Goal: Use online tool/utility: Utilize a website feature to perform a specific function

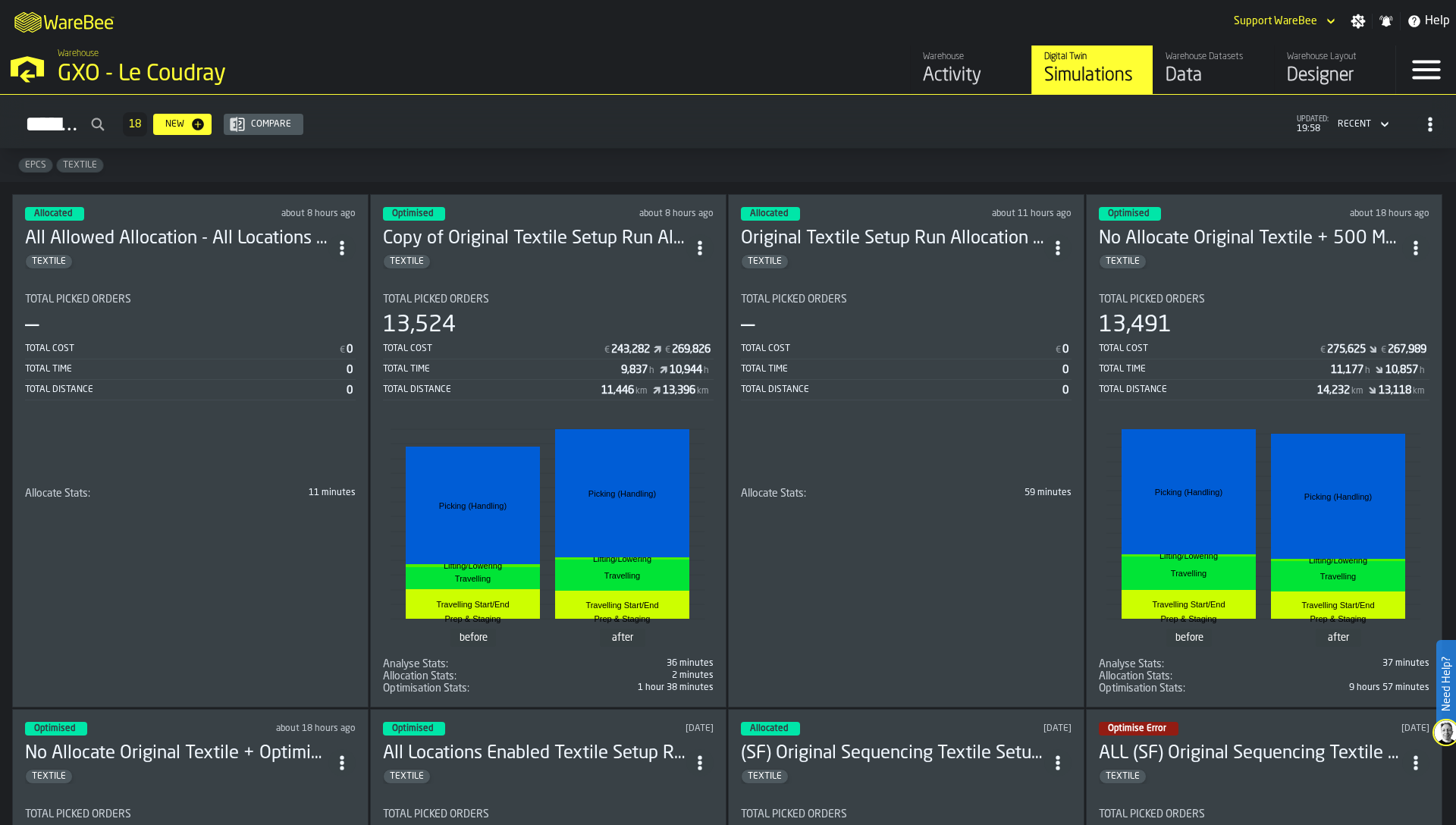
click at [605, 160] on div "EPCS TEXTILE" at bounding box center [728, 165] width 1456 height 34
click at [1205, 164] on div "EPCS TEXTILE" at bounding box center [728, 165] width 1456 height 34
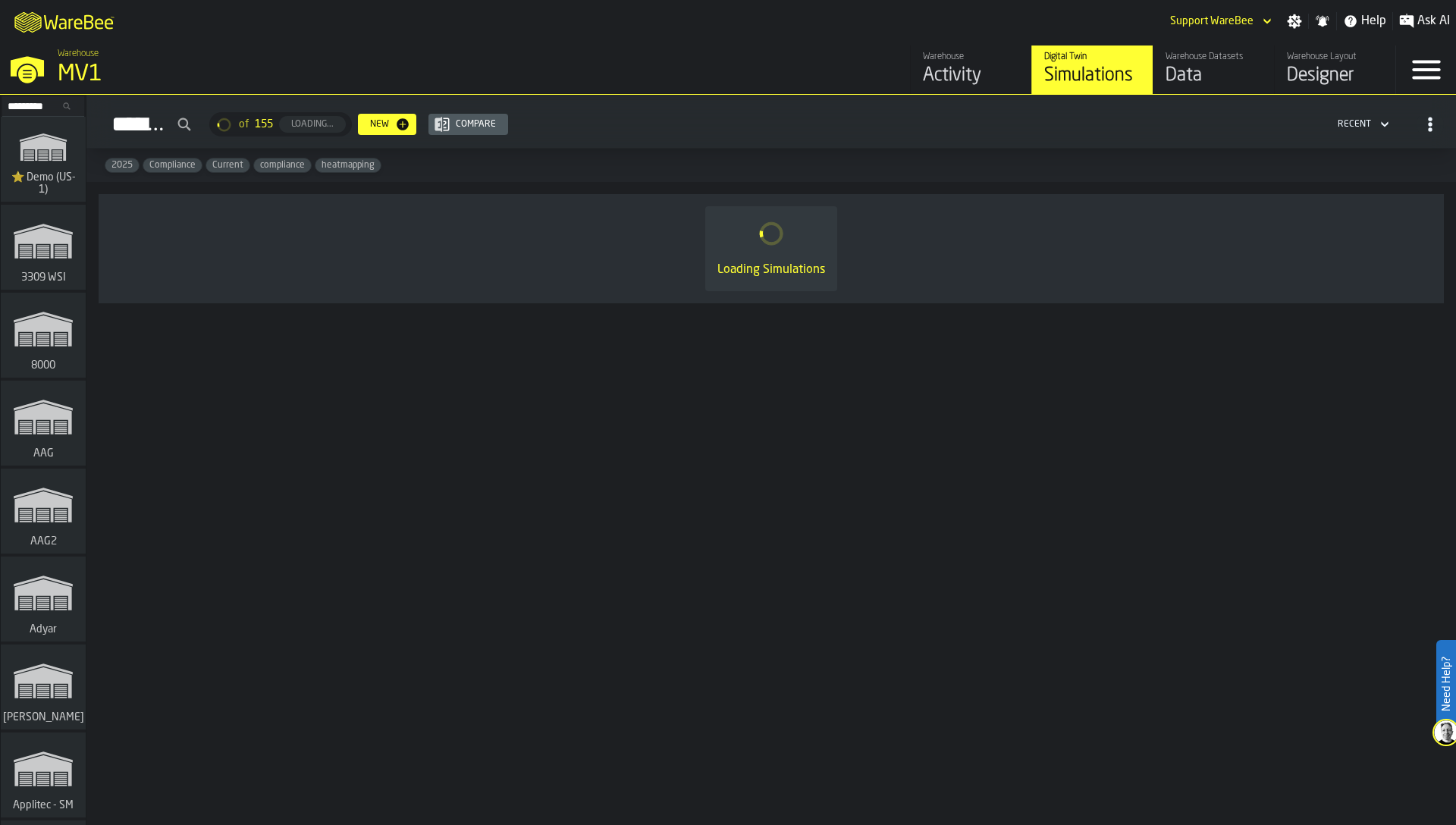
click at [33, 106] on input "Search..." at bounding box center [43, 106] width 79 height 16
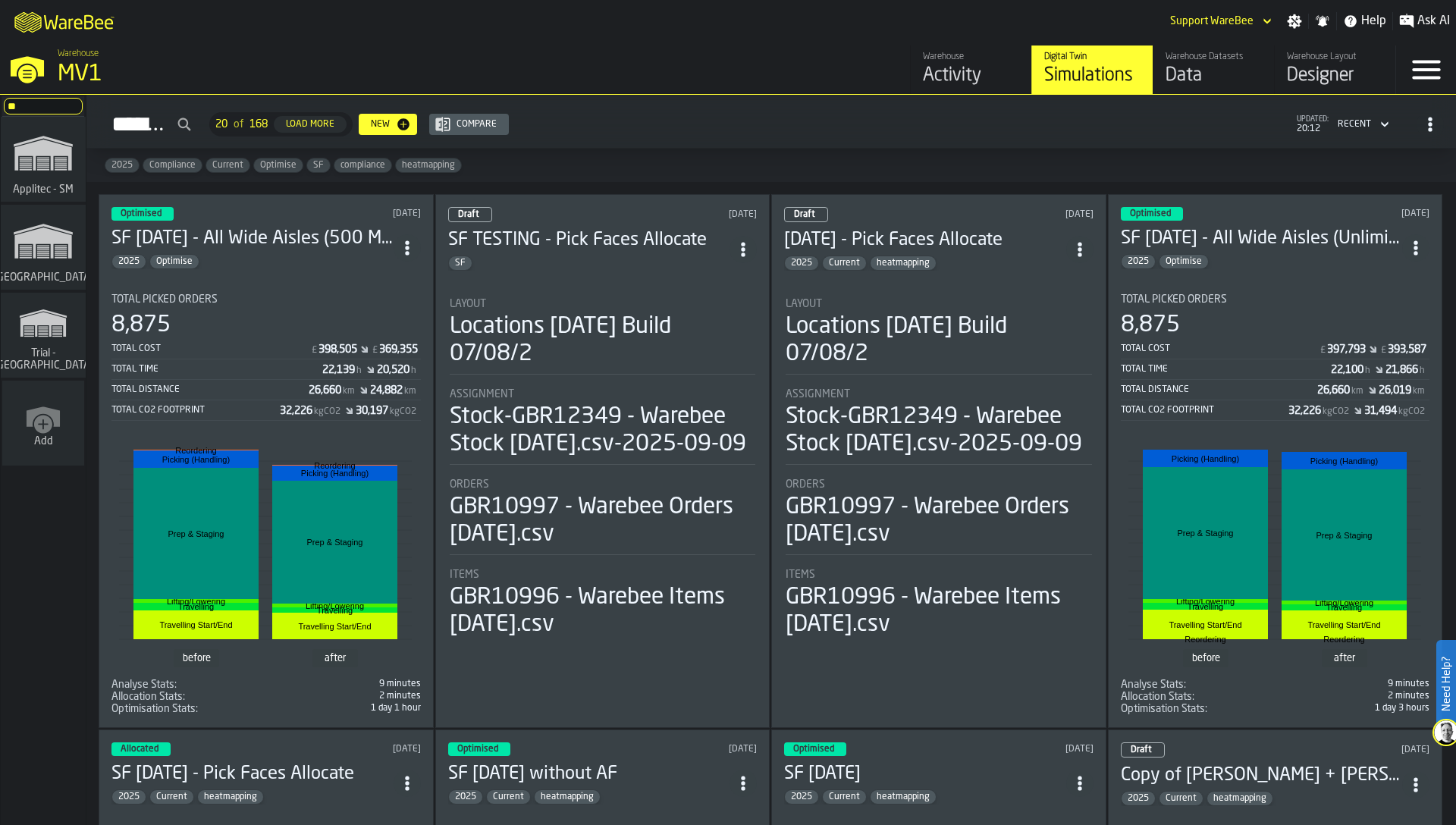
type input "*"
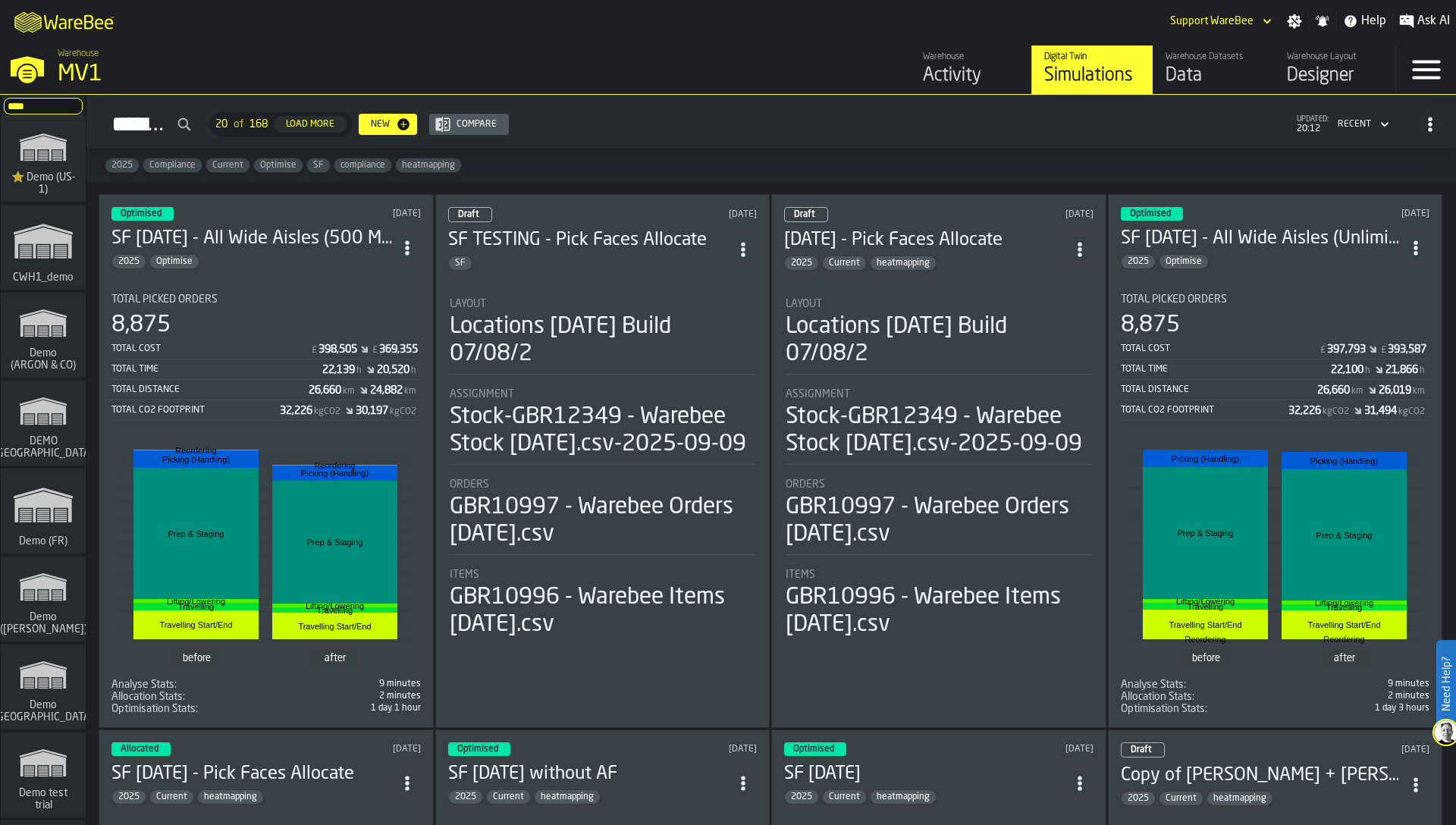
type input "****"
drag, startPoint x: 51, startPoint y: 154, endPoint x: 112, endPoint y: 128, distance: 66.3
click at [52, 154] on rect "link-to-/wh/i/103622fe-4b04-4da1-b95f-2619b9c959cc/simulations" at bounding box center [57, 153] width 10 height 1
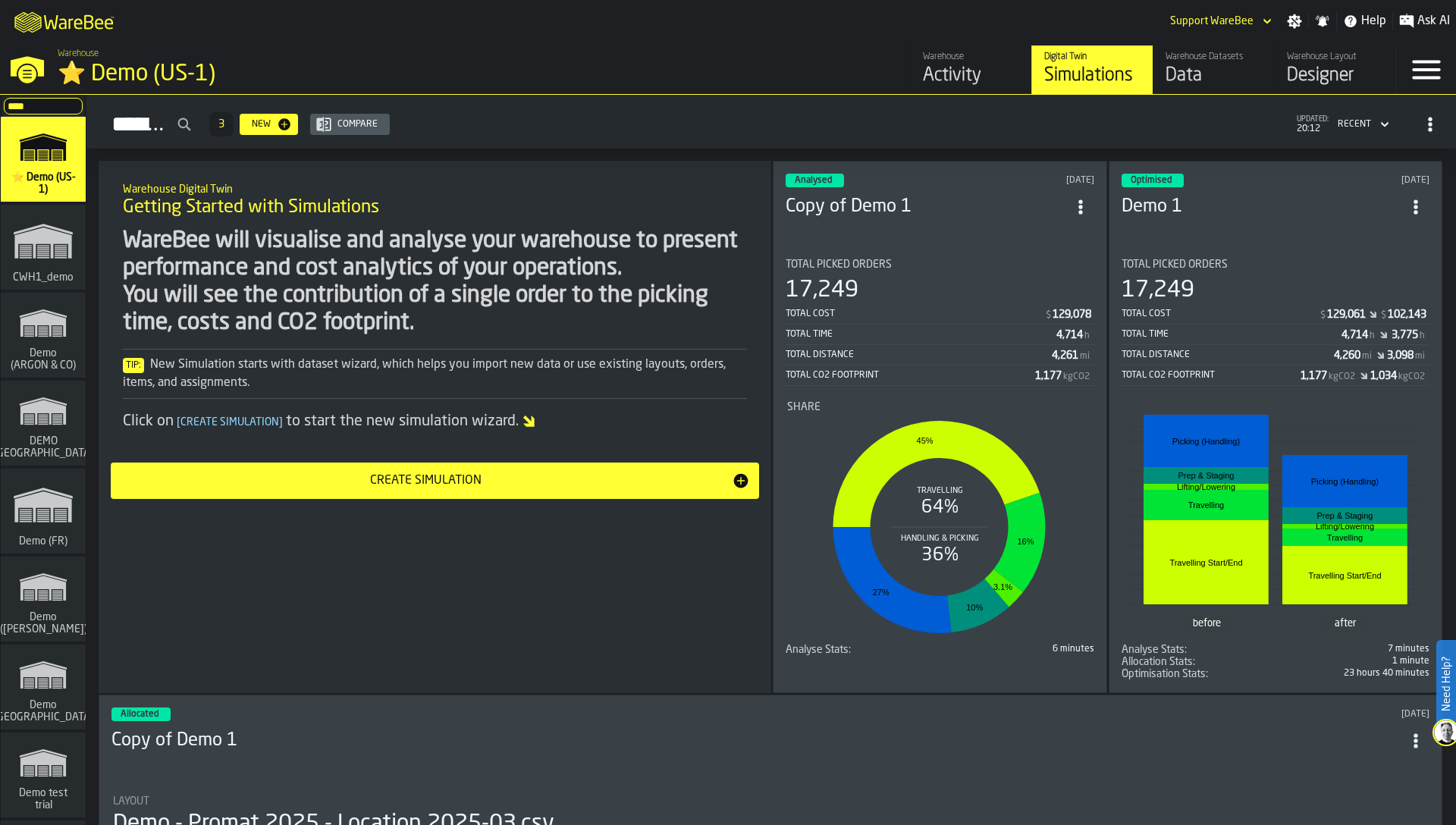
click at [959, 79] on div "Activity" at bounding box center [970, 76] width 96 height 25
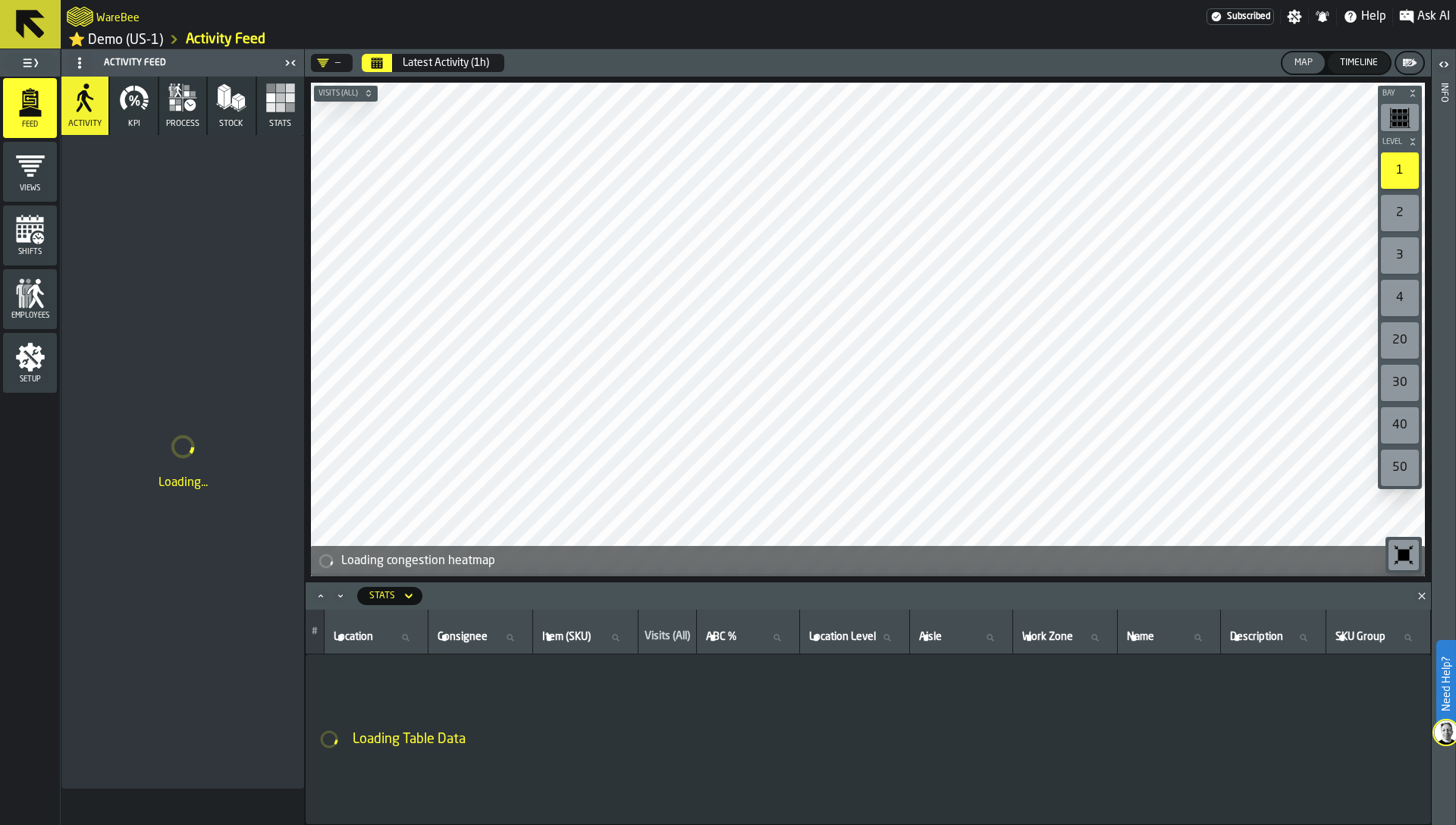
click at [1422, 598] on icon "Close" at bounding box center [1422, 595] width 15 height 15
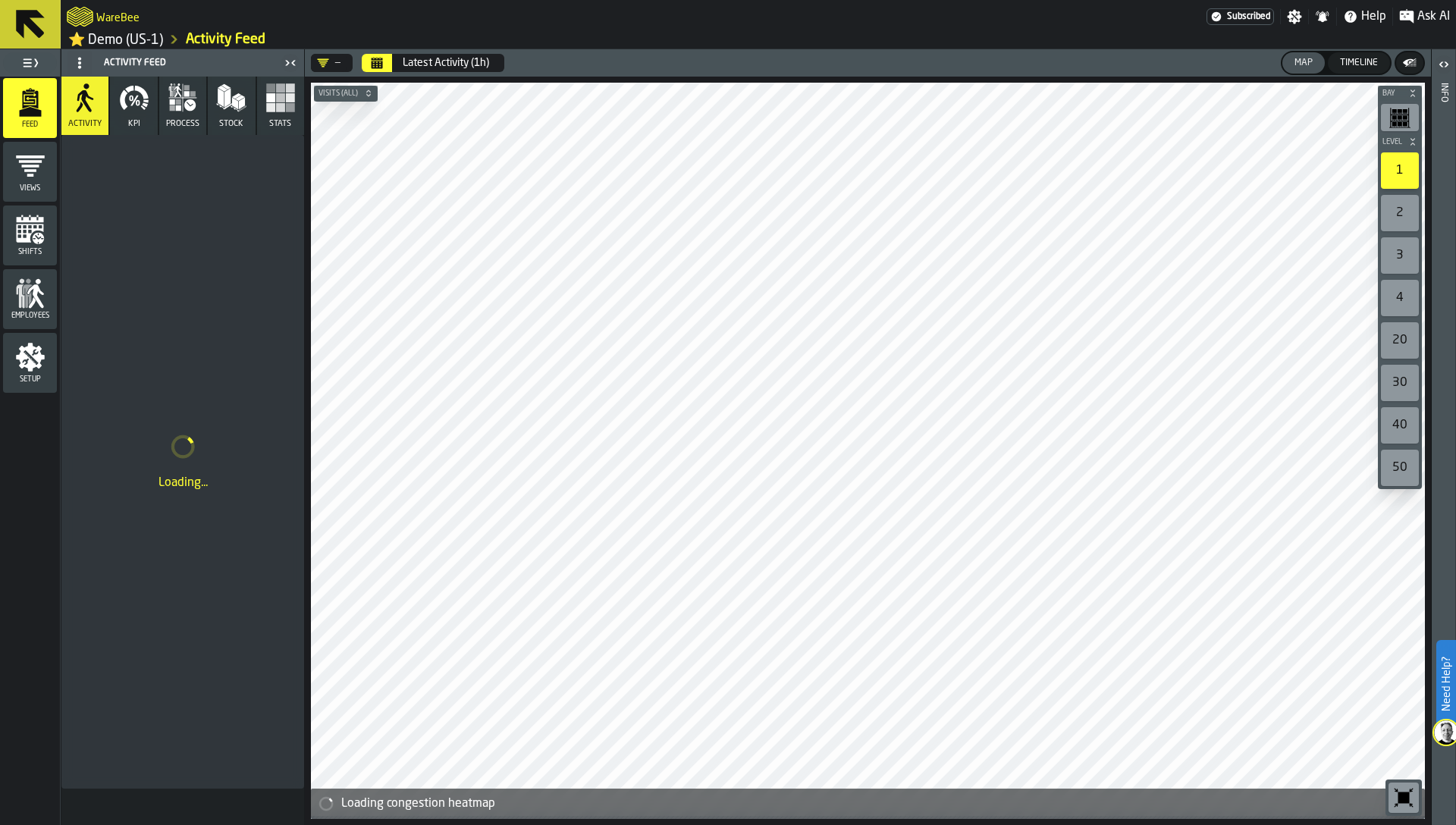
click at [1403, 799] on icon "button-toolbar-undefined" at bounding box center [1404, 798] width 11 height 11
click at [381, 66] on icon "Calendar" at bounding box center [377, 64] width 11 height 7
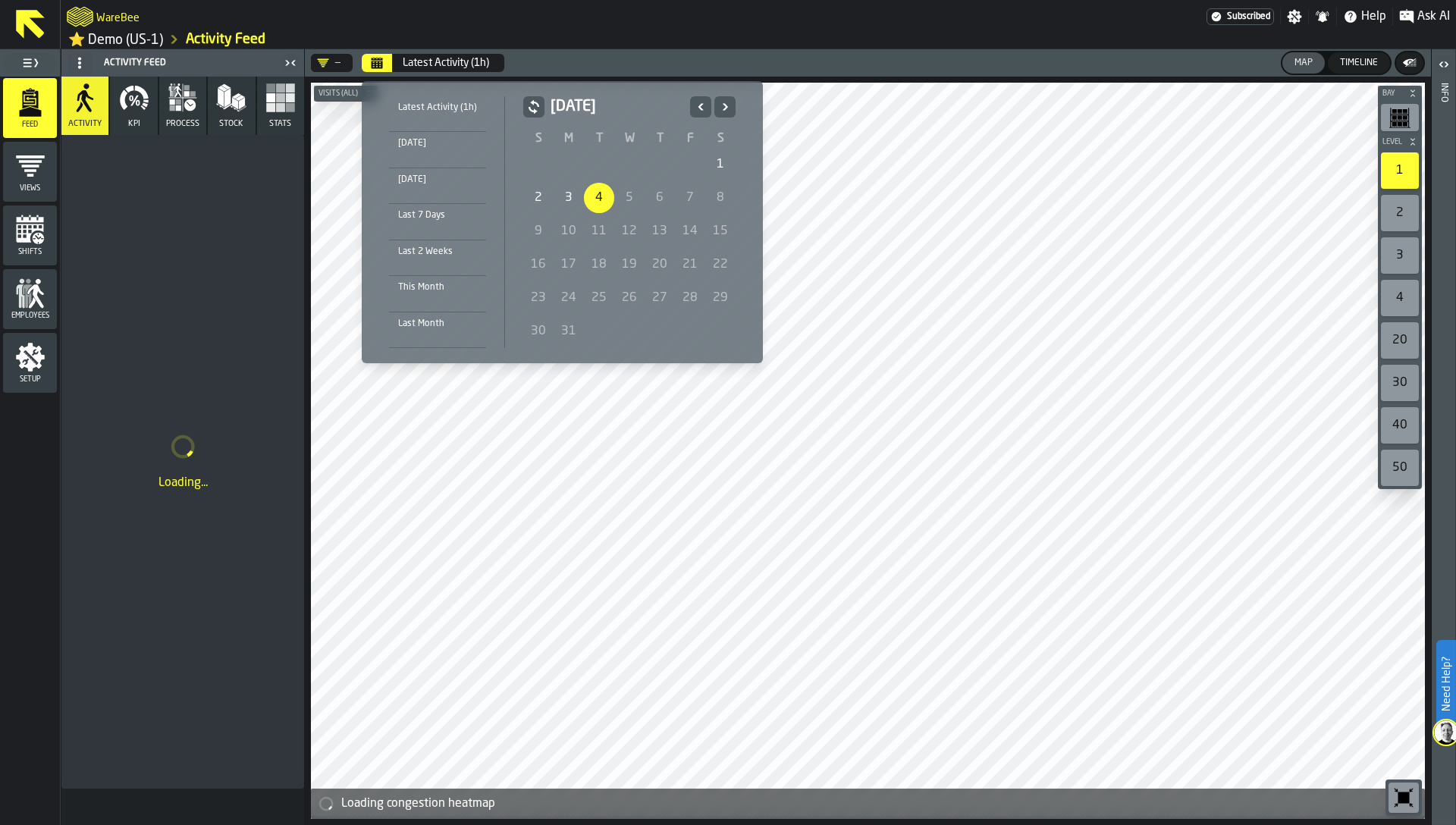
click at [700, 107] on icon "Previous" at bounding box center [701, 107] width 15 height 18
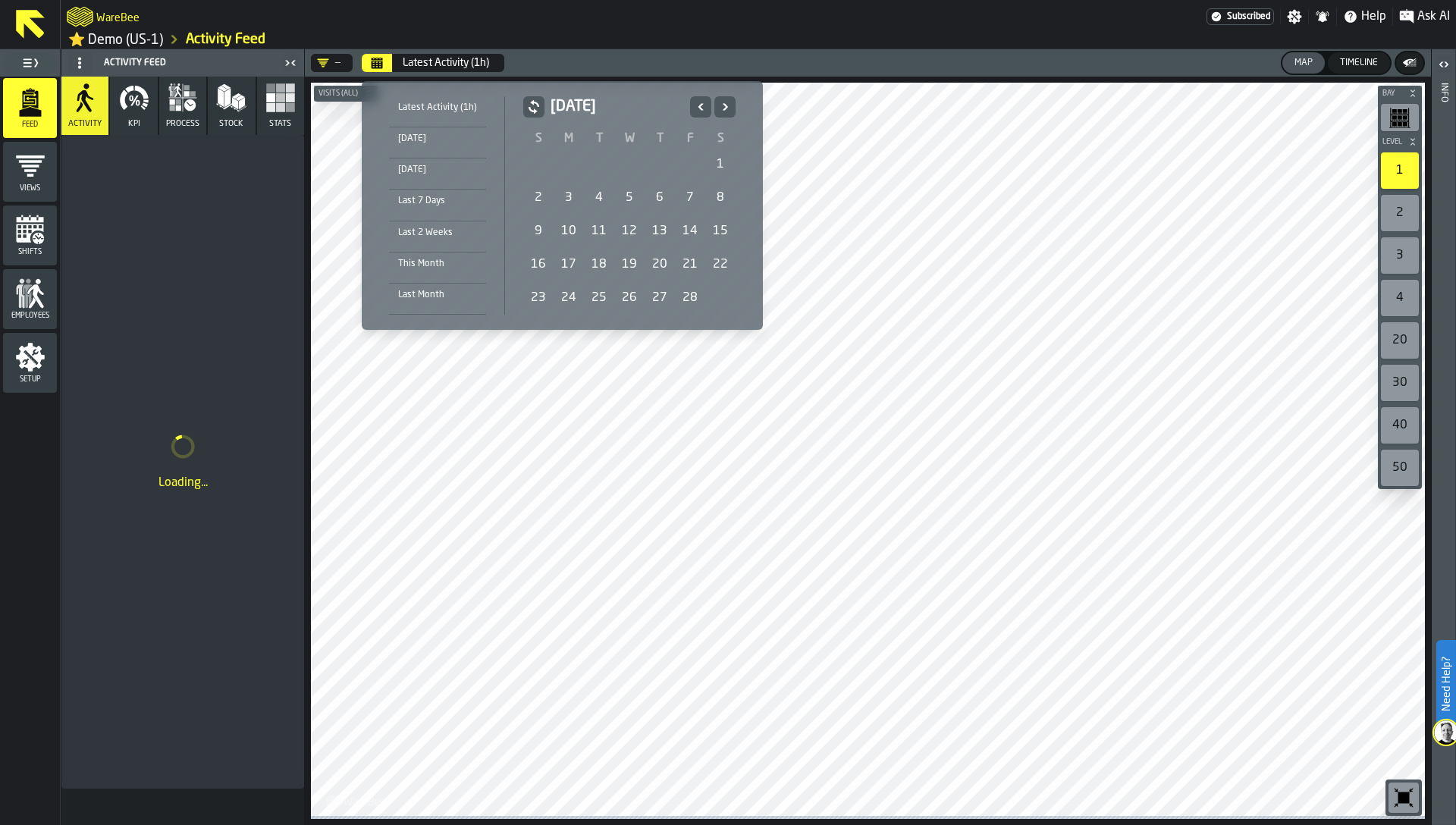
click at [712, 165] on div "1" at bounding box center [720, 164] width 30 height 30
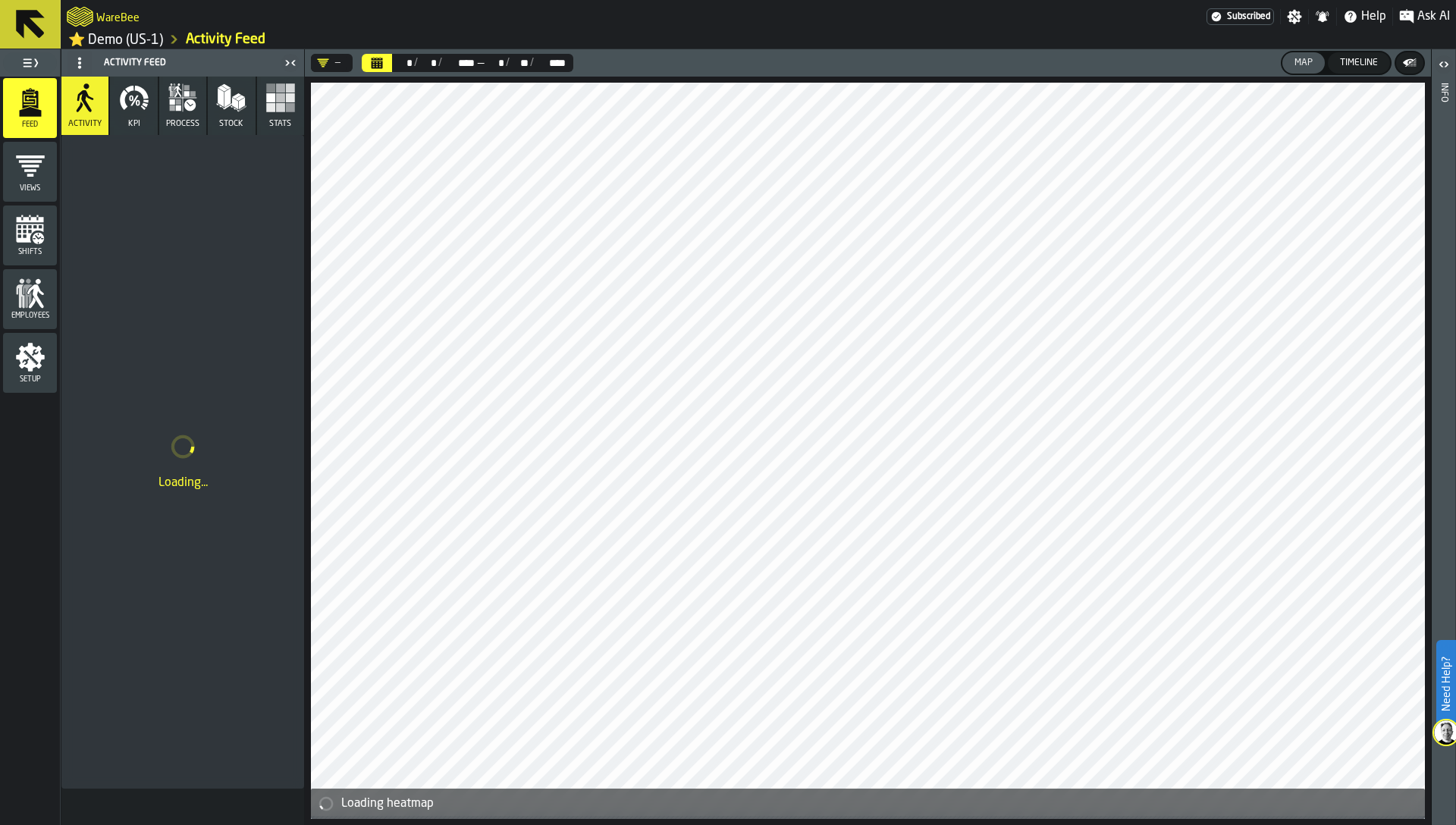
click at [134, 126] on span "KPI" at bounding box center [134, 124] width 12 height 10
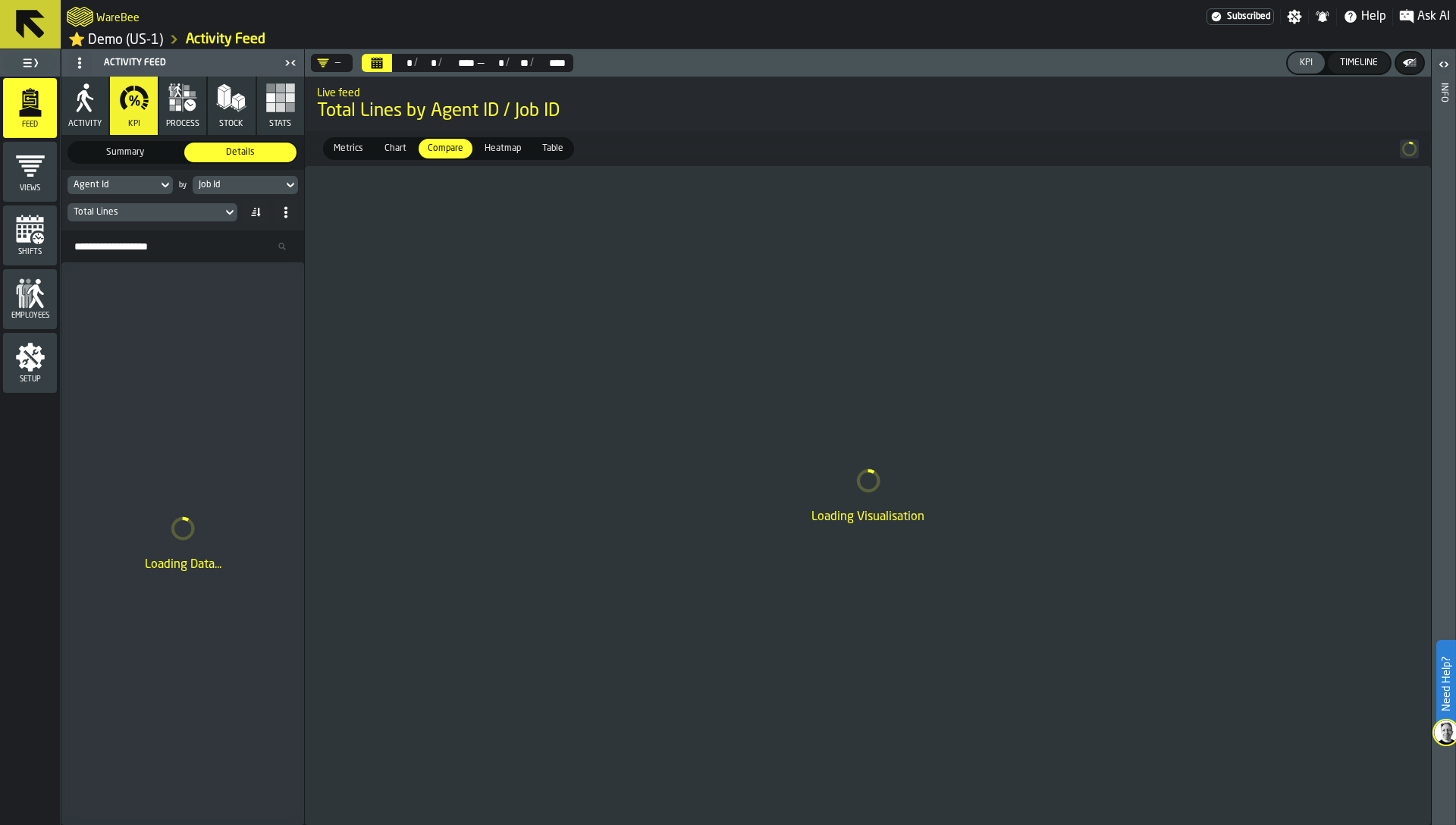
click at [239, 188] on div "Job Id" at bounding box center [237, 185] width 78 height 11
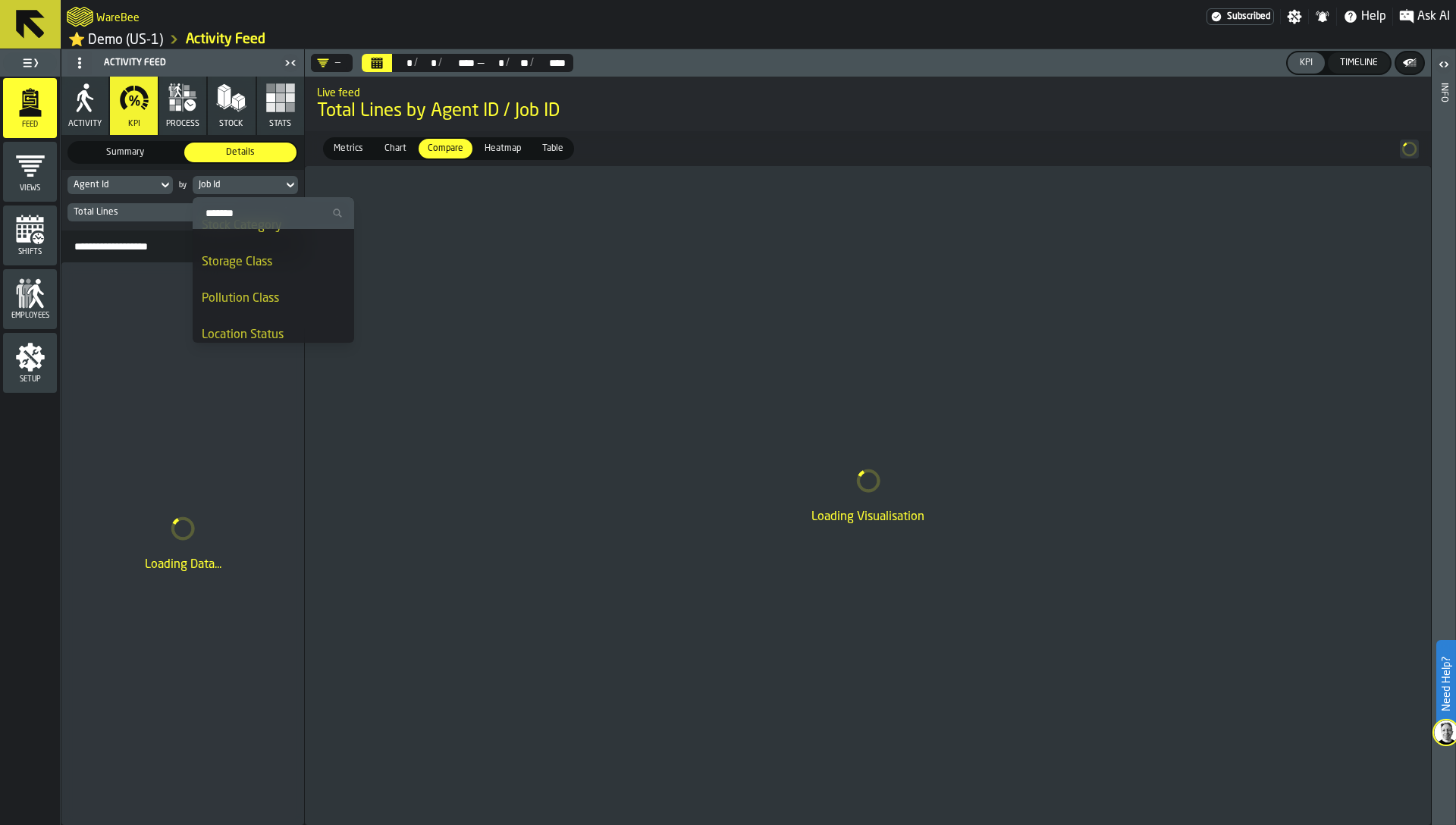
scroll to position [741, 0]
click at [239, 325] on li "Bay" at bounding box center [273, 343] width 162 height 36
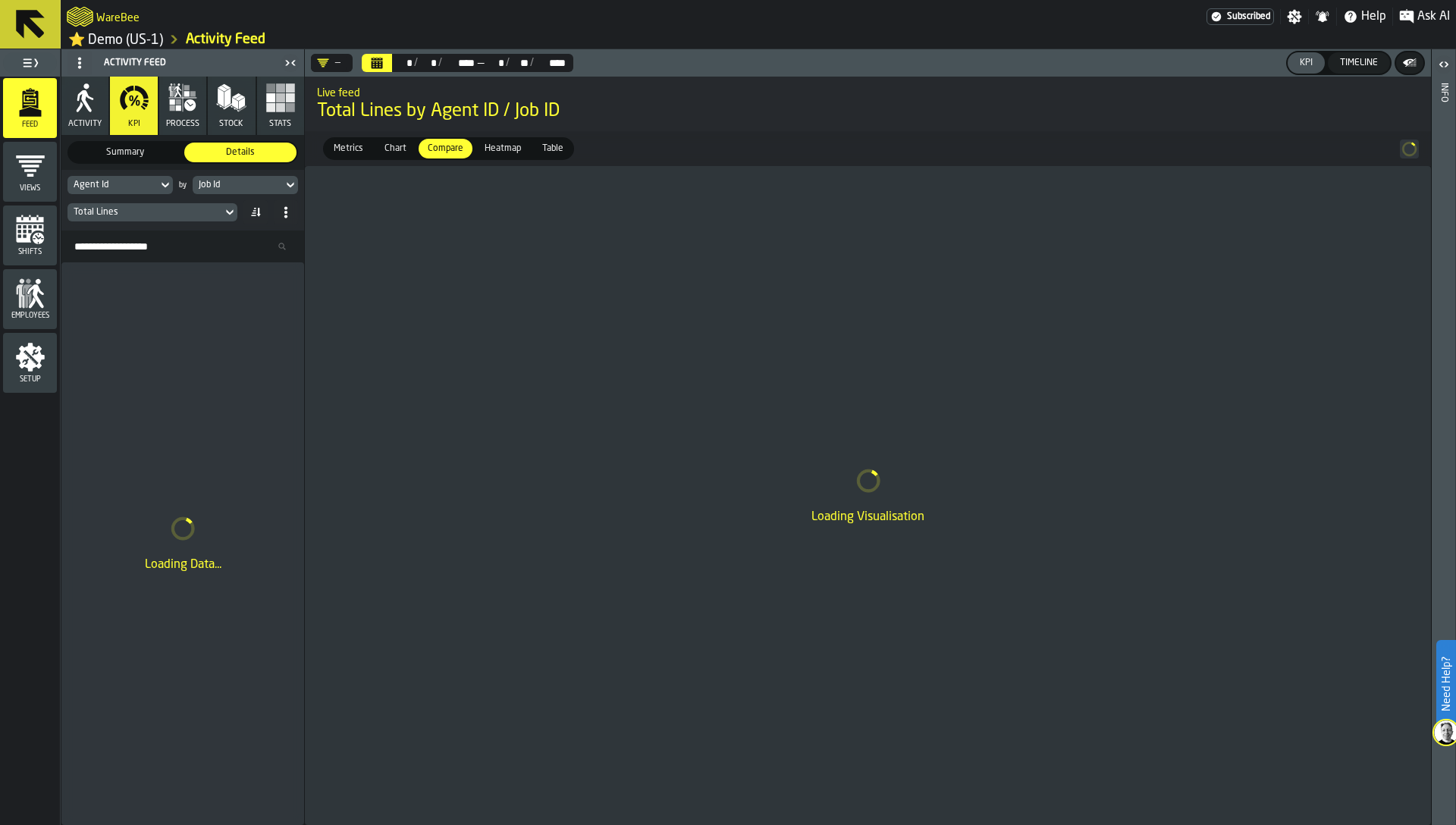
scroll to position [1051, 0]
click at [224, 188] on div "Bay" at bounding box center [237, 185] width 78 height 11
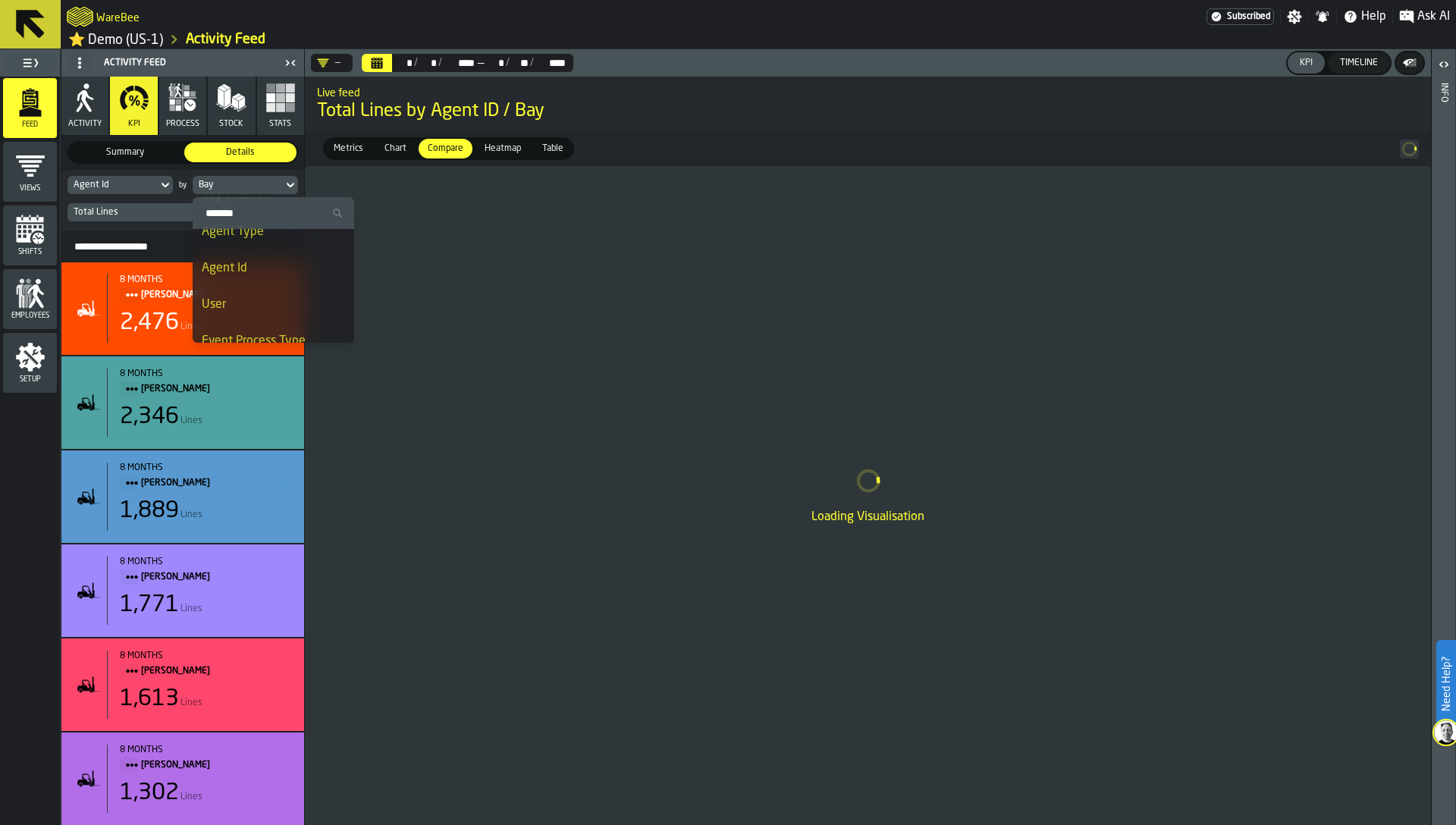
scroll to position [0, 0]
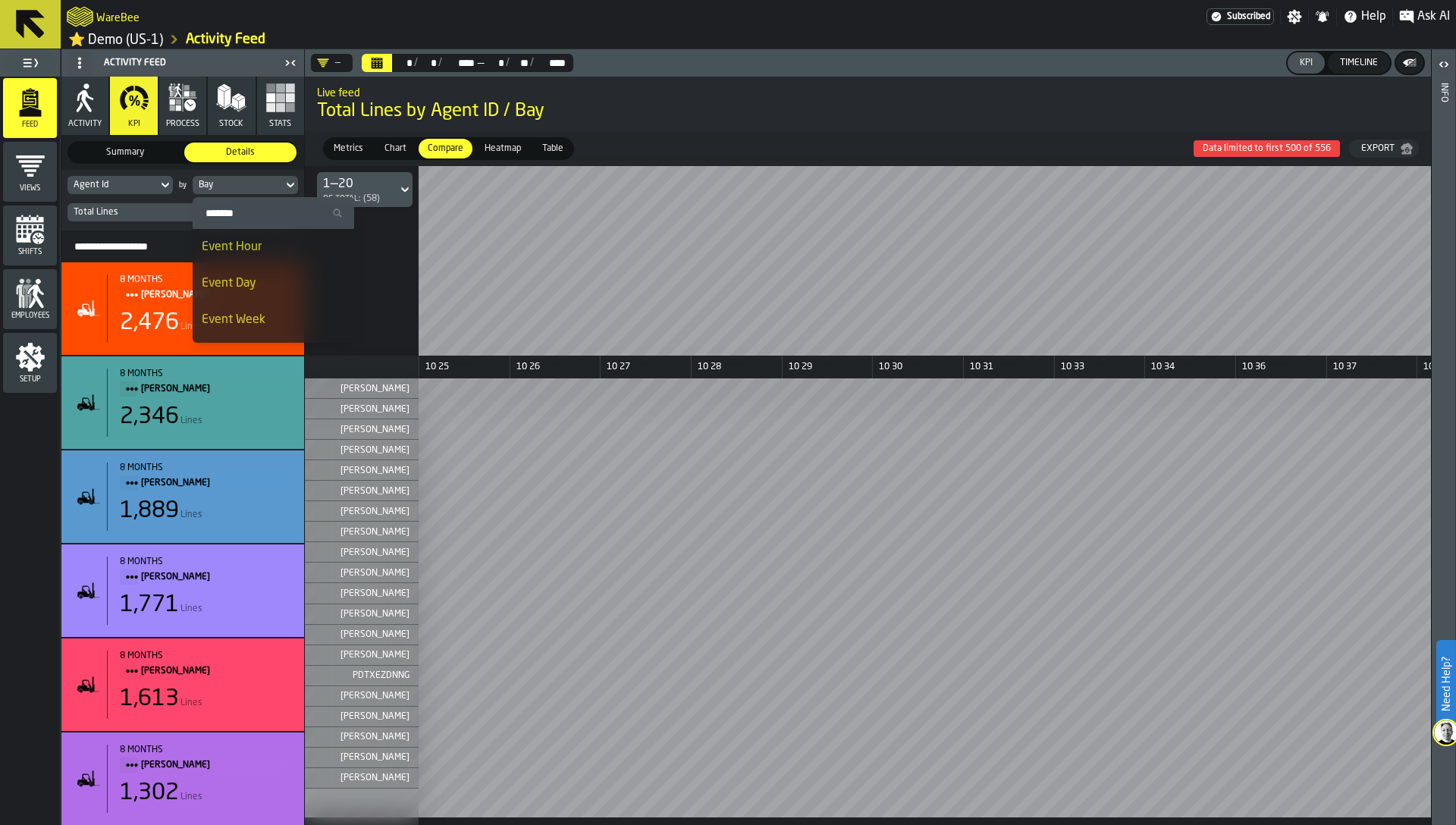
click at [262, 250] on div "Event Hour" at bounding box center [273, 247] width 144 height 18
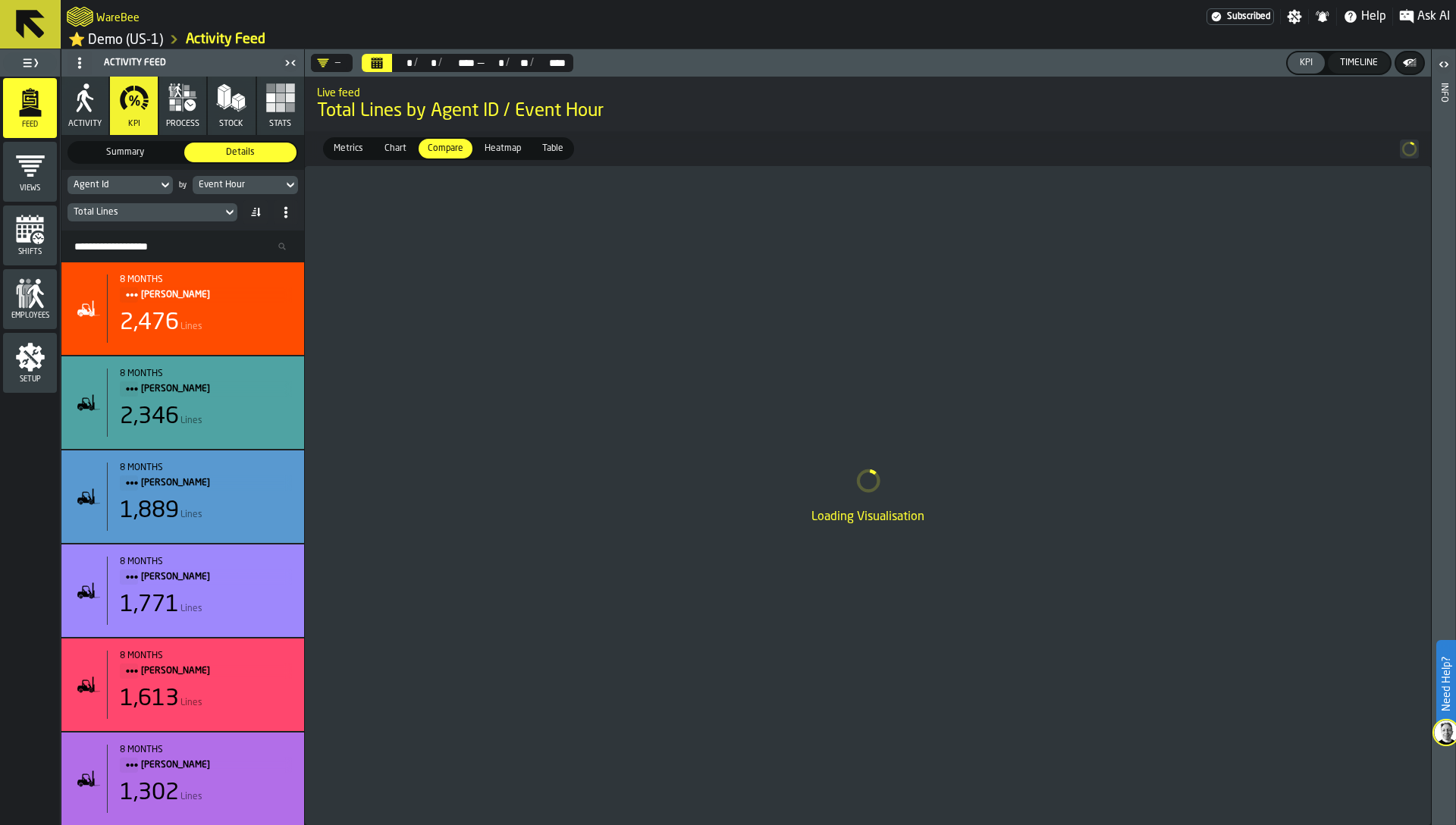
click at [139, 216] on div "Total Lines" at bounding box center [145, 212] width 143 height 11
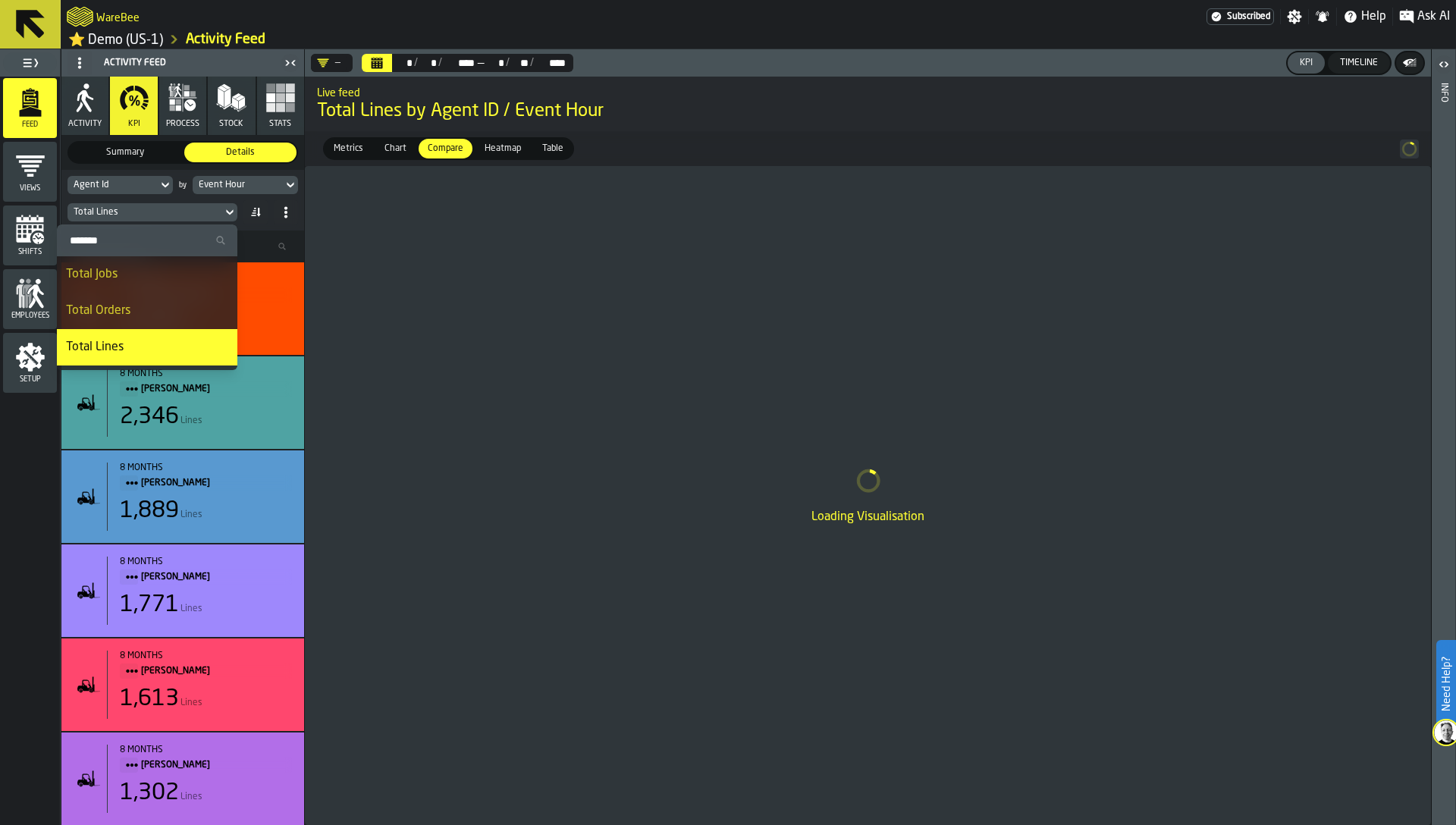
click at [126, 253] on label "Search" at bounding box center [147, 240] width 180 height 32
click at [126, 250] on input "Search" at bounding box center [147, 240] width 168 height 20
click at [130, 245] on input "Search" at bounding box center [147, 240] width 168 height 20
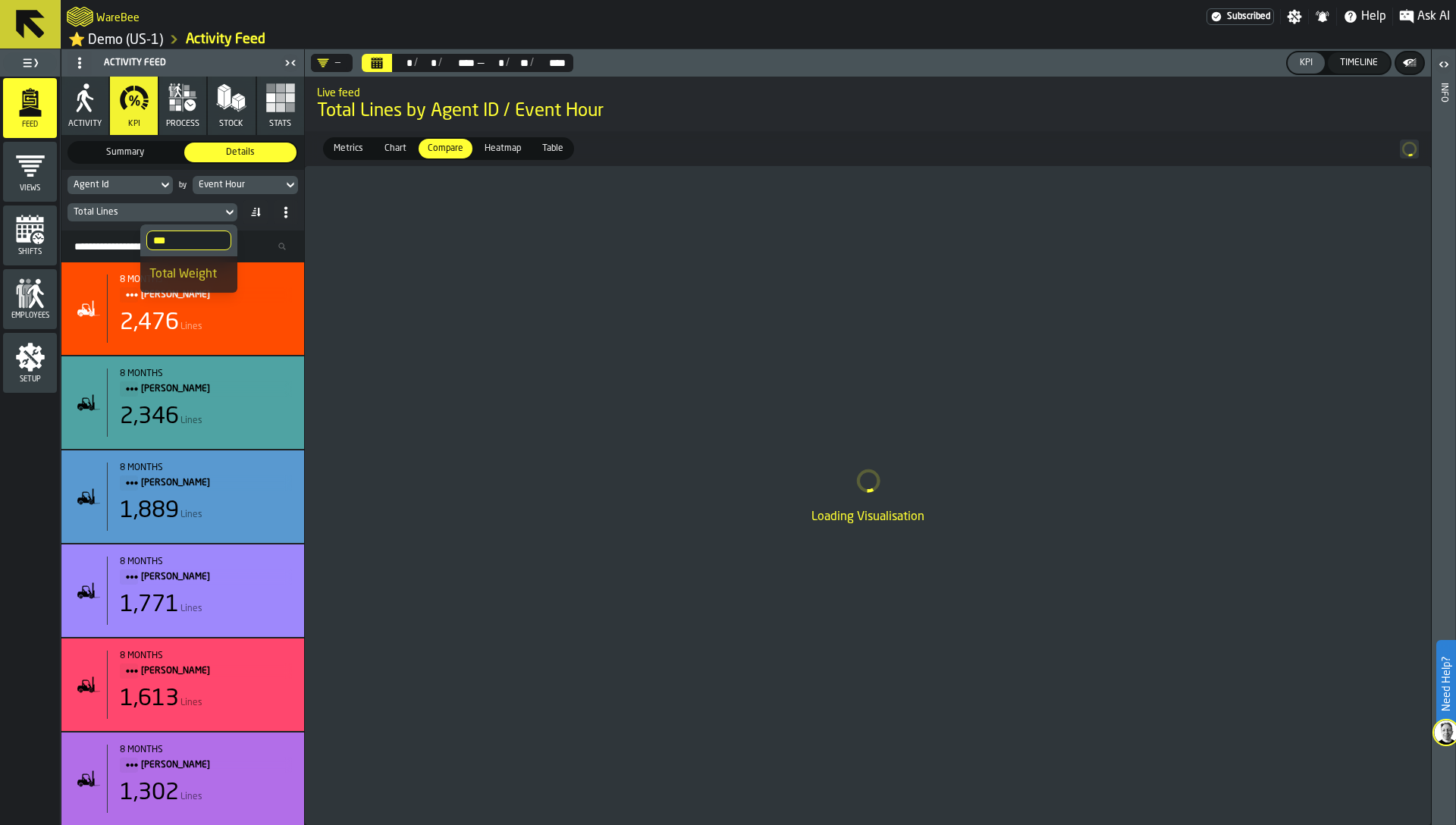
type input "***"
click at [156, 273] on div "Total Weight" at bounding box center [189, 275] width 79 height 18
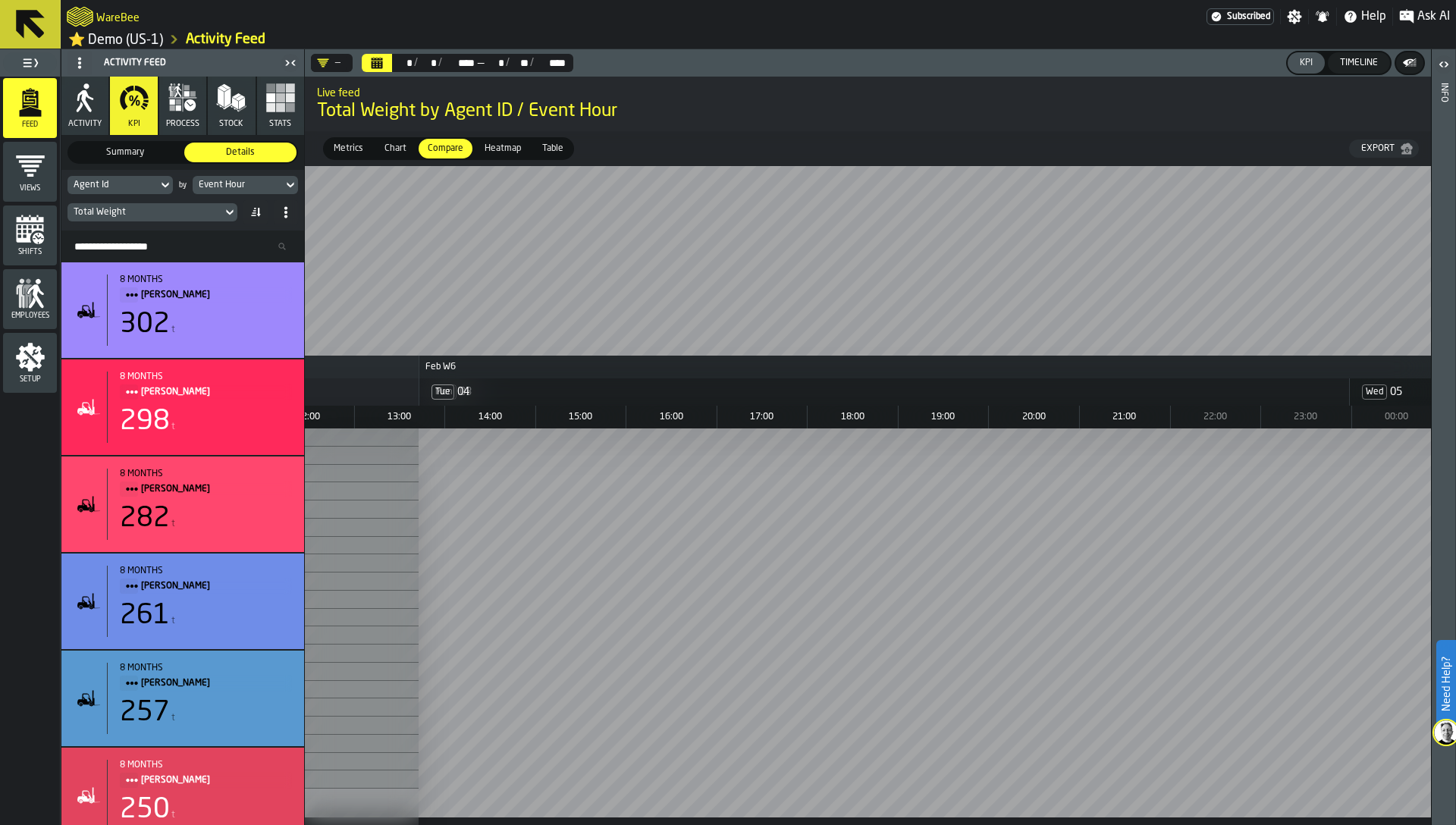
scroll to position [0, 2230]
click at [181, 217] on div "Total Weight" at bounding box center [145, 212] width 143 height 11
click at [102, 225] on div "Total Weight" at bounding box center [182, 212] width 230 height 25
click at [101, 217] on div "Total Weight" at bounding box center [145, 212] width 143 height 11
click at [164, 241] on input "***" at bounding box center [189, 240] width 85 height 20
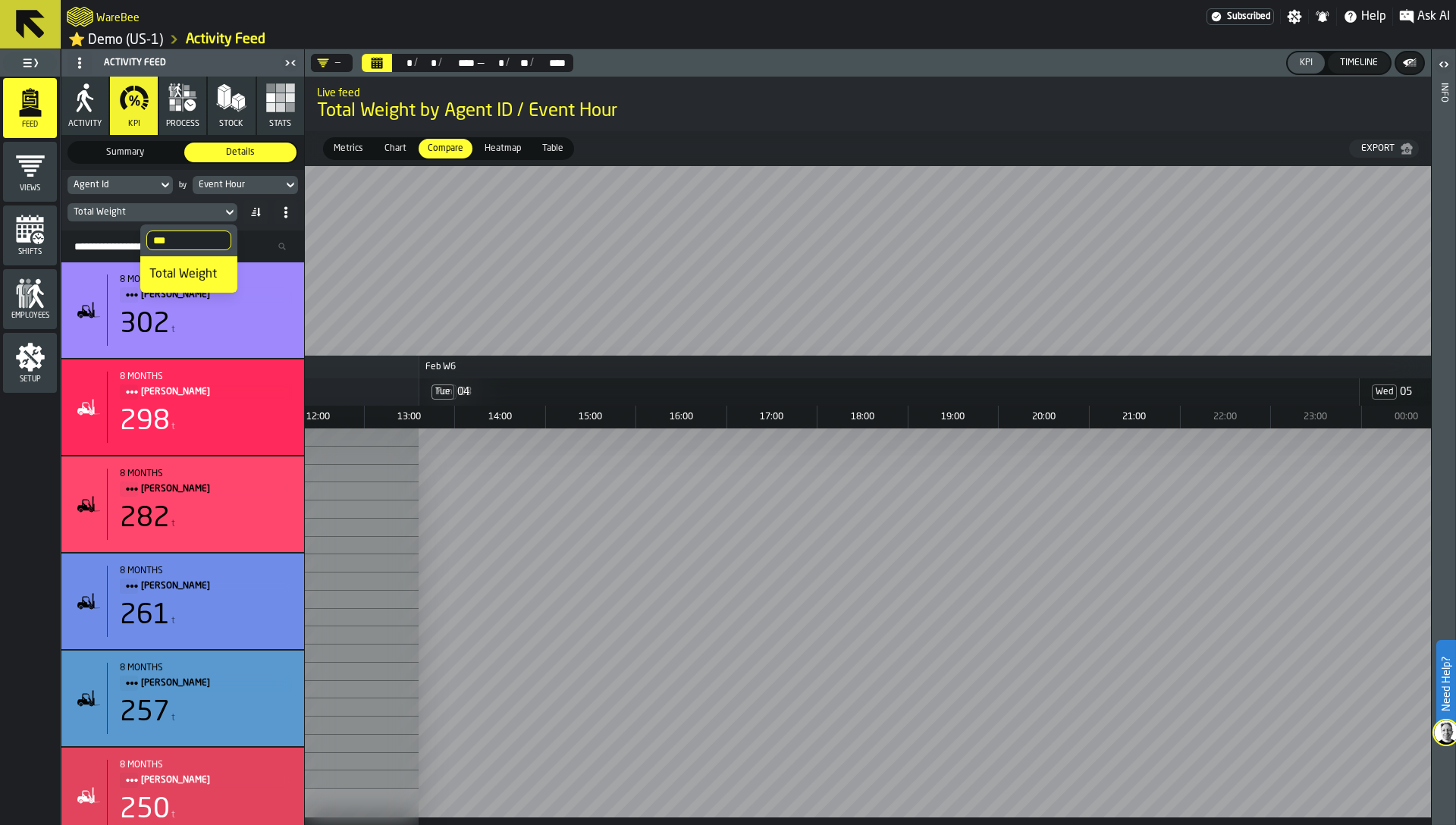
click at [164, 241] on input "***" at bounding box center [189, 240] width 85 height 20
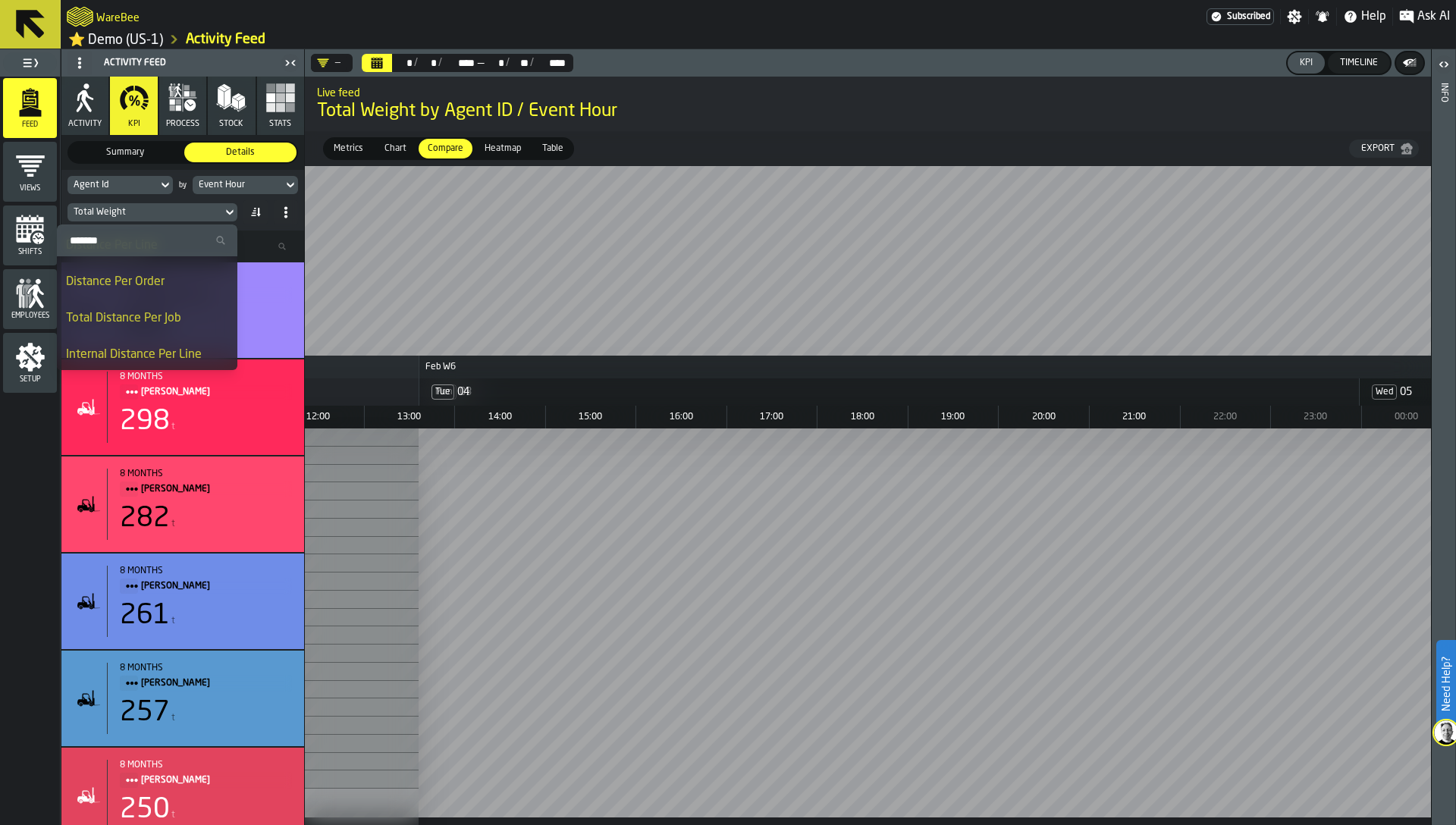
scroll to position [956, 0]
click at [118, 301] on div "Distance Per Order" at bounding box center [147, 301] width 162 height 18
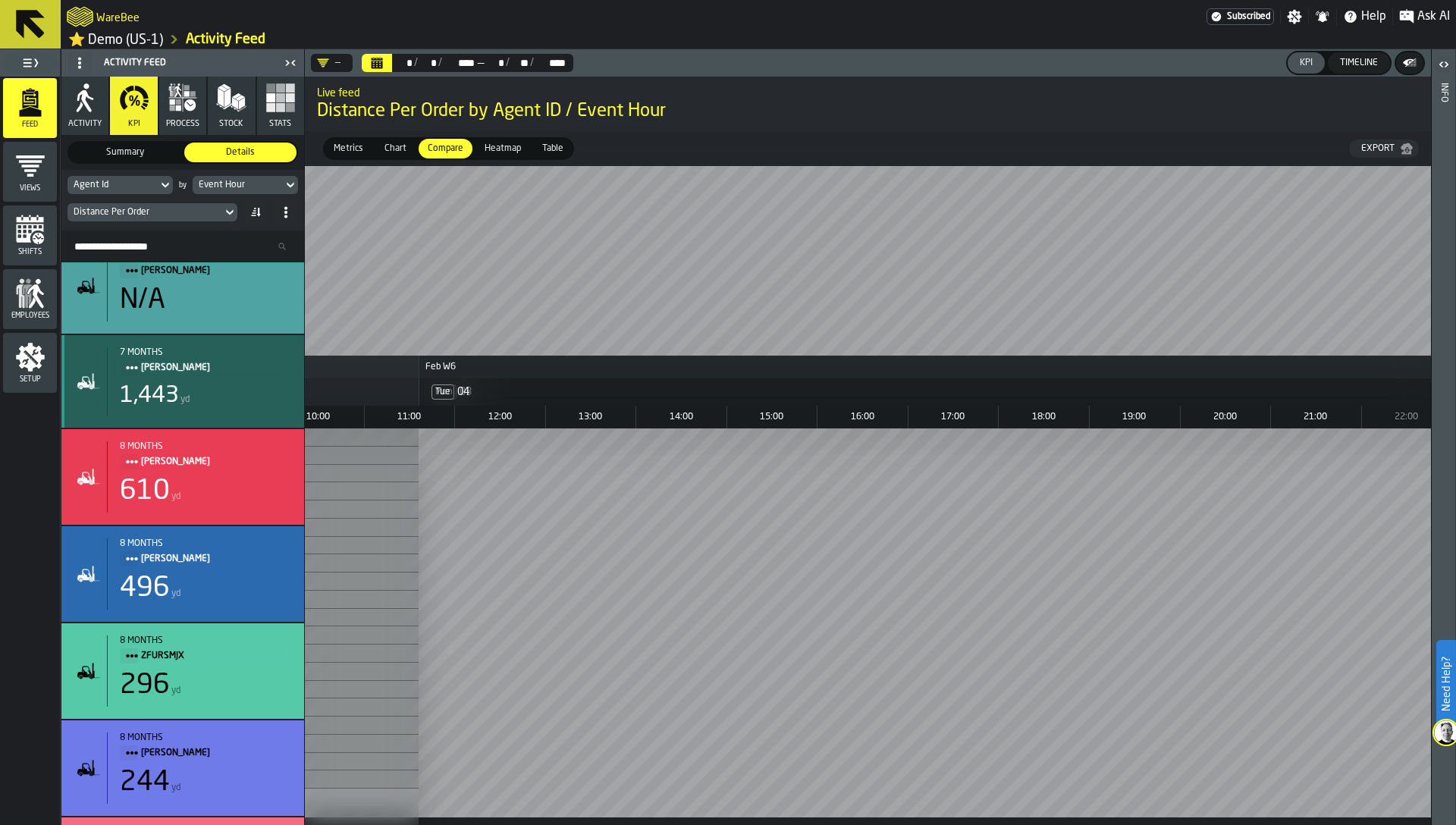
scroll to position [0, 0]
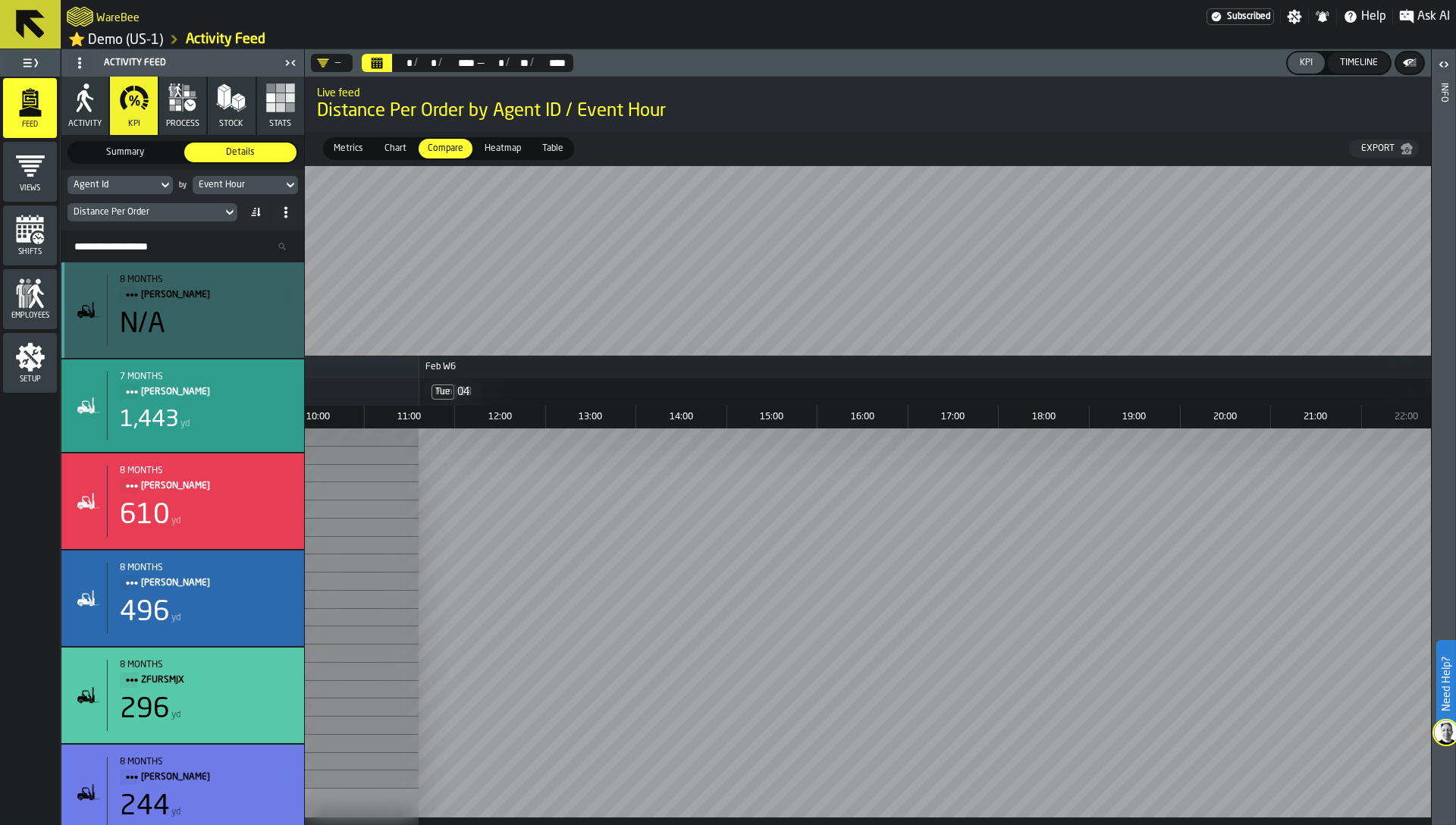
click at [90, 337] on div "8 months [PERSON_NAME] N/A" at bounding box center [183, 310] width 218 height 71
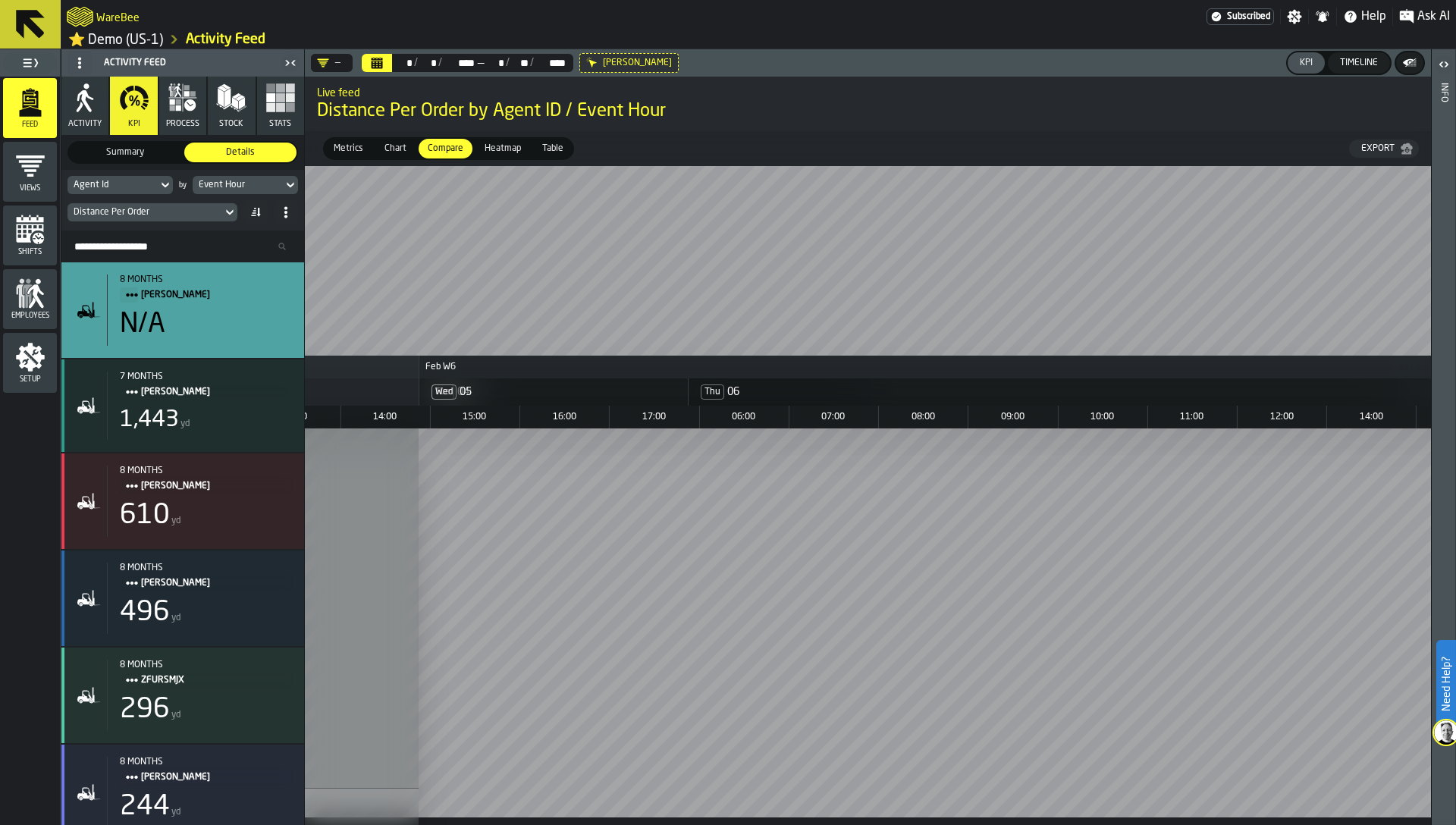
click at [138, 208] on div "Distance Per Order" at bounding box center [144, 212] width 155 height 16
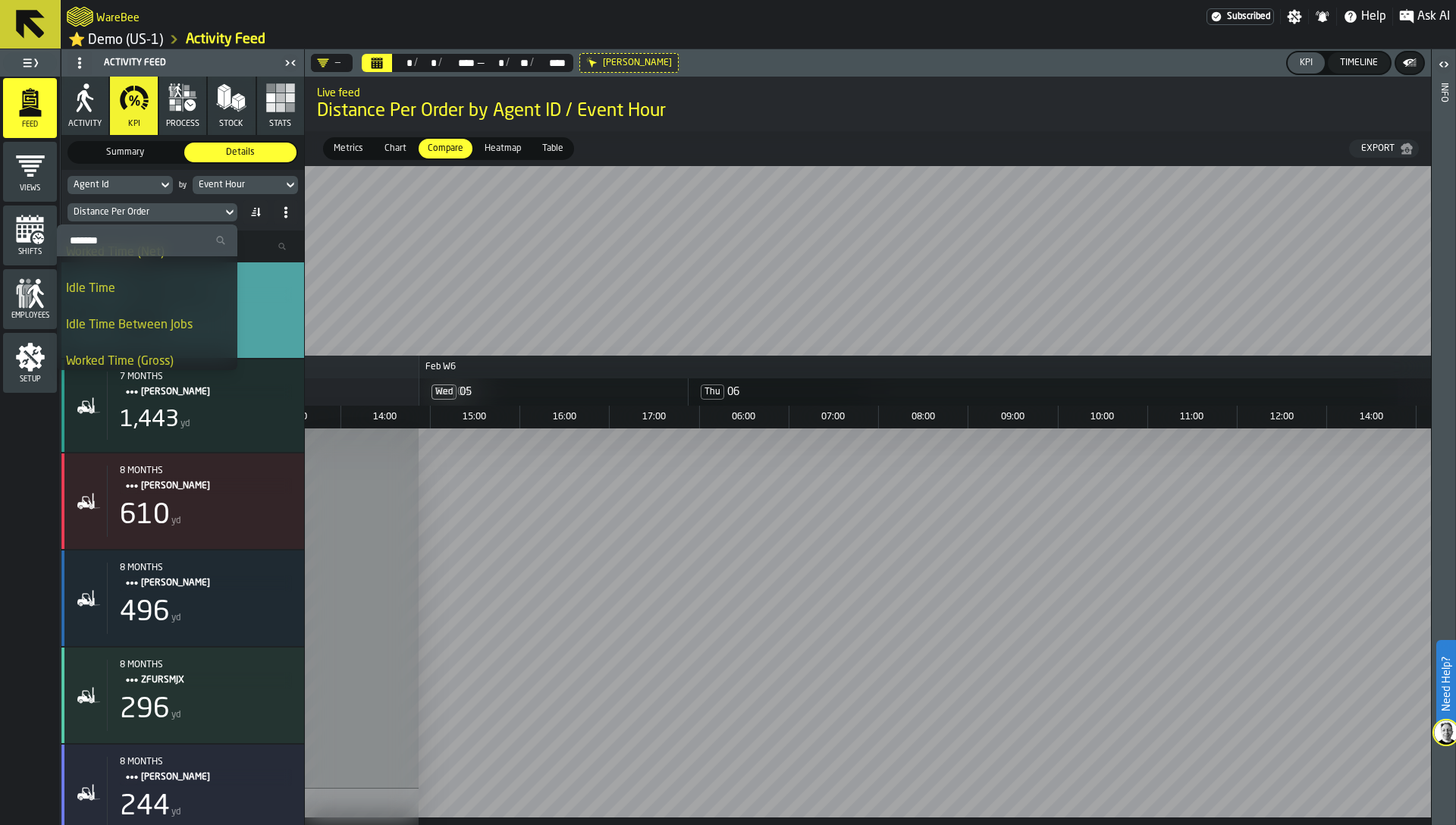
scroll to position [377, 0]
click at [146, 336] on div "Worked Time (Gross)" at bounding box center [147, 334] width 162 height 18
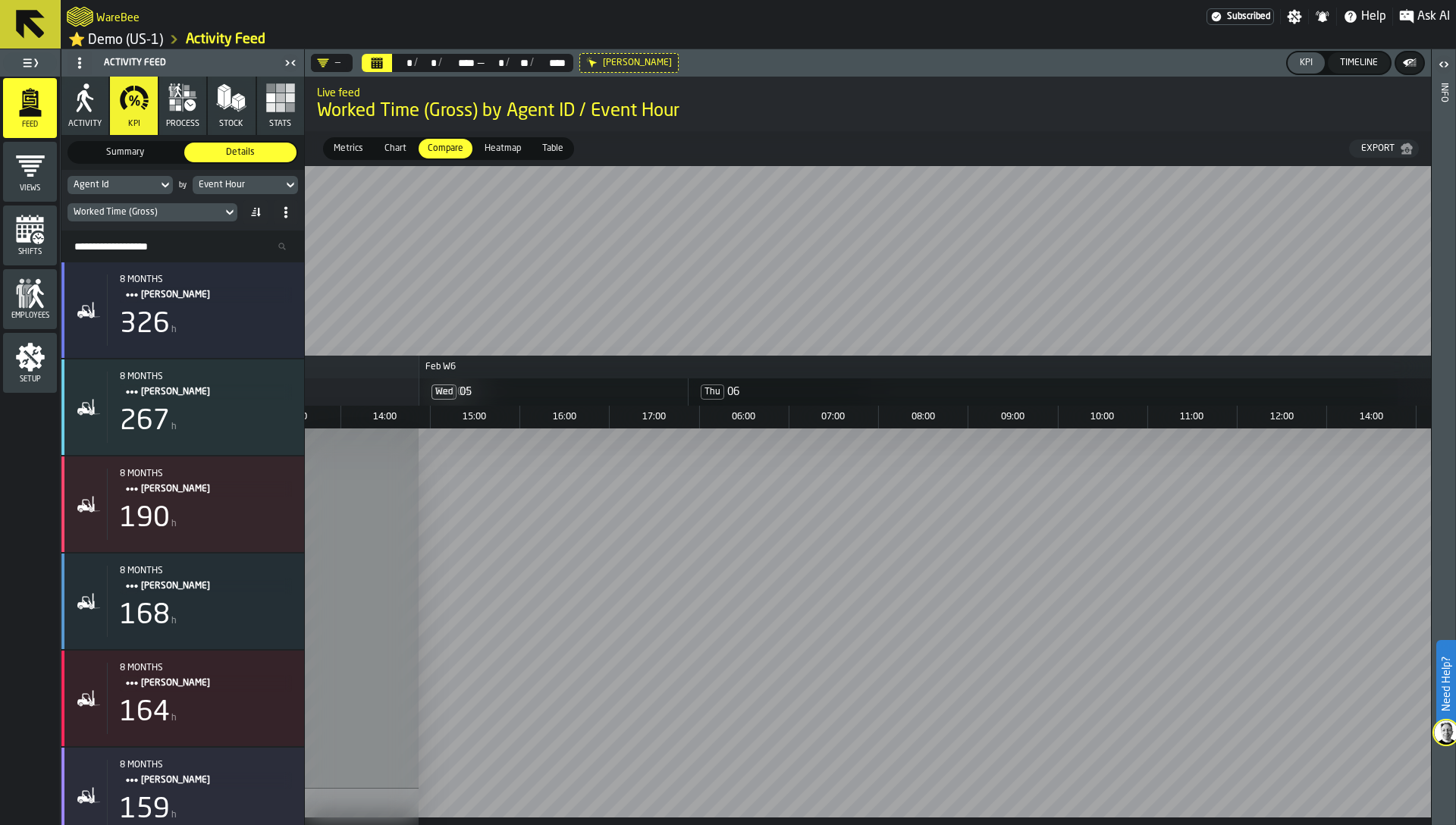
click at [494, 148] on span "Heatmap" at bounding box center [502, 148] width 48 height 14
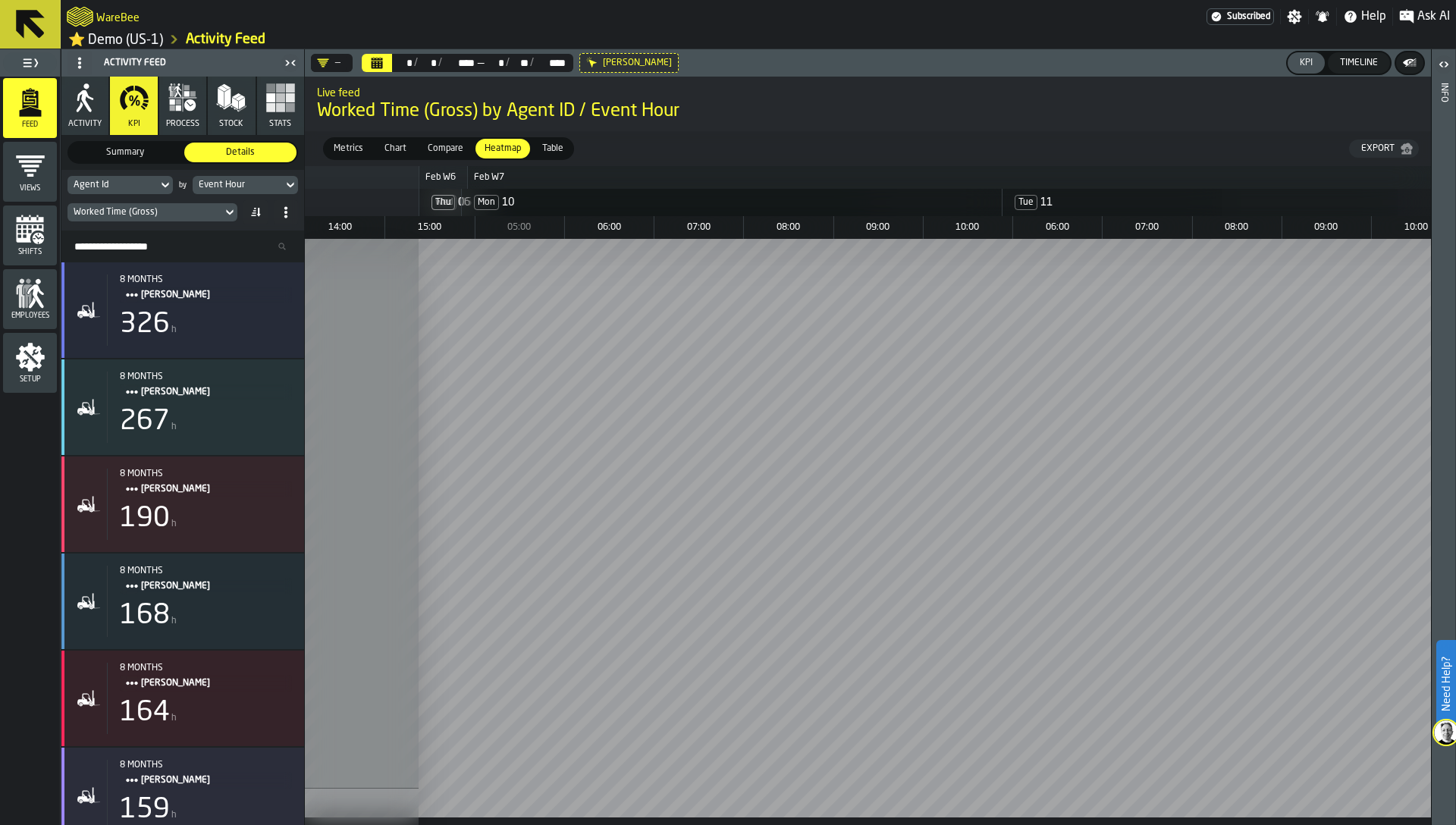
scroll to position [0, 3594]
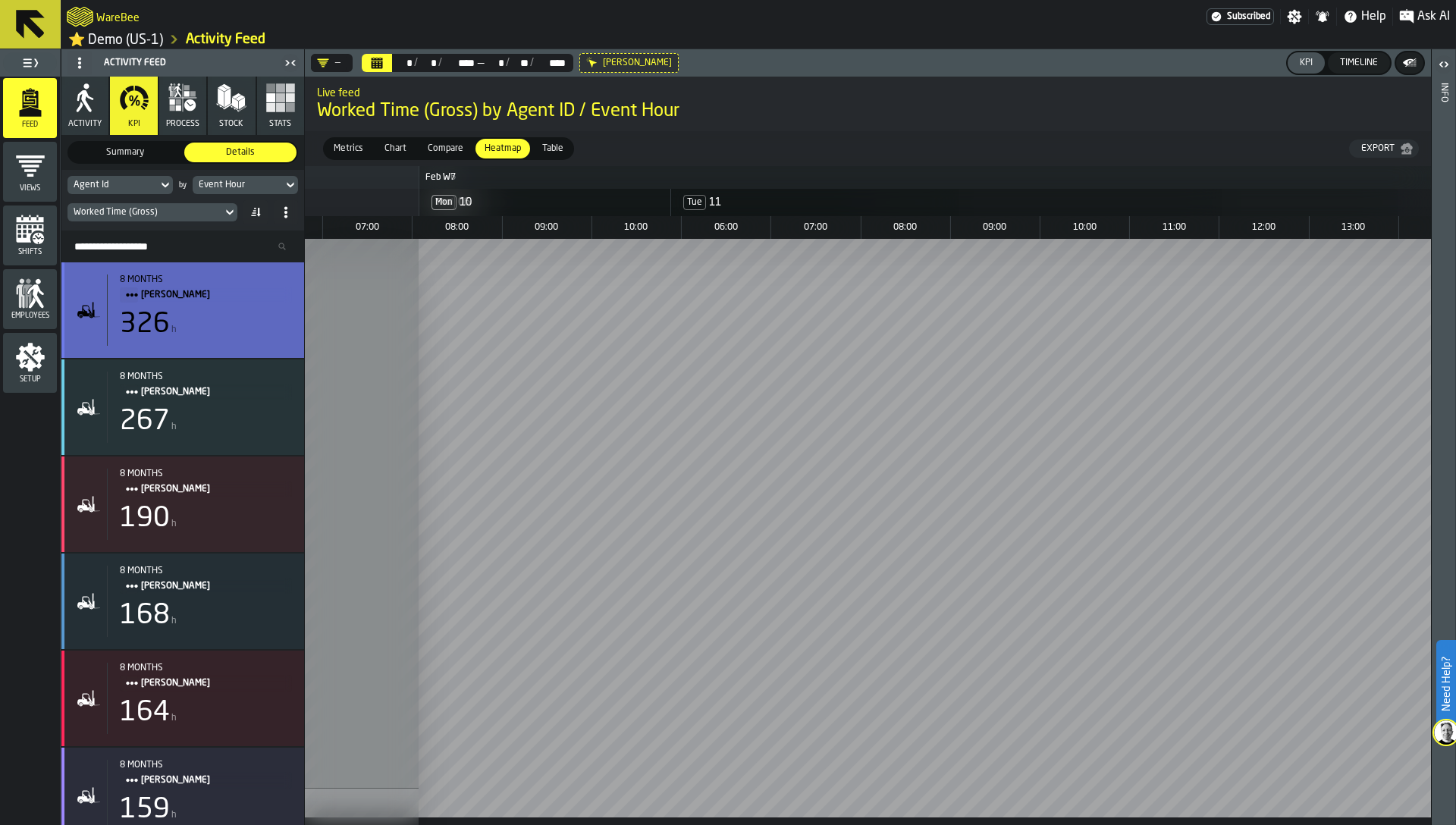
click at [230, 297] on span "[PERSON_NAME]" at bounding box center [210, 294] width 139 height 16
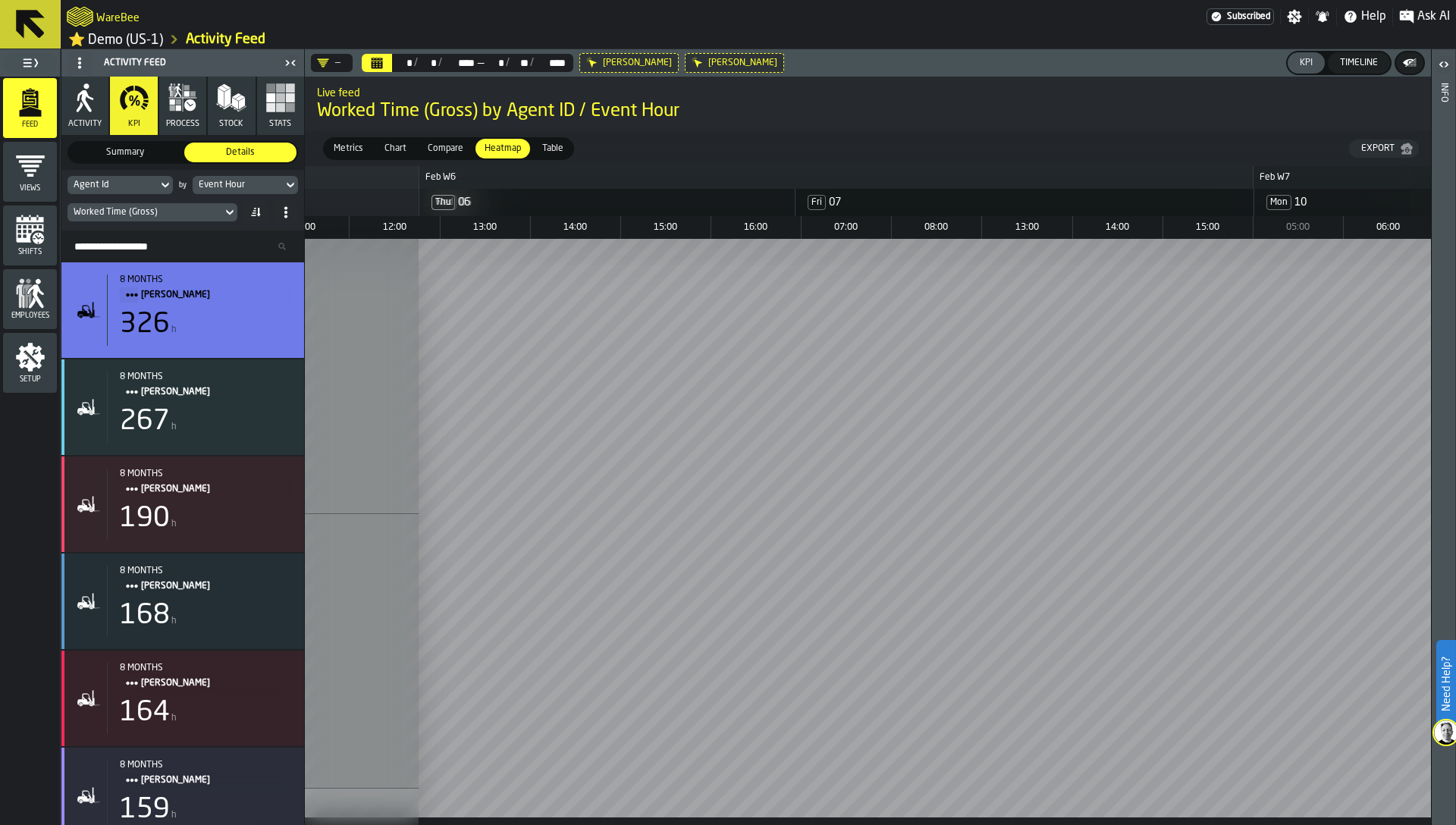
click at [182, 133] on button "process" at bounding box center [182, 105] width 47 height 58
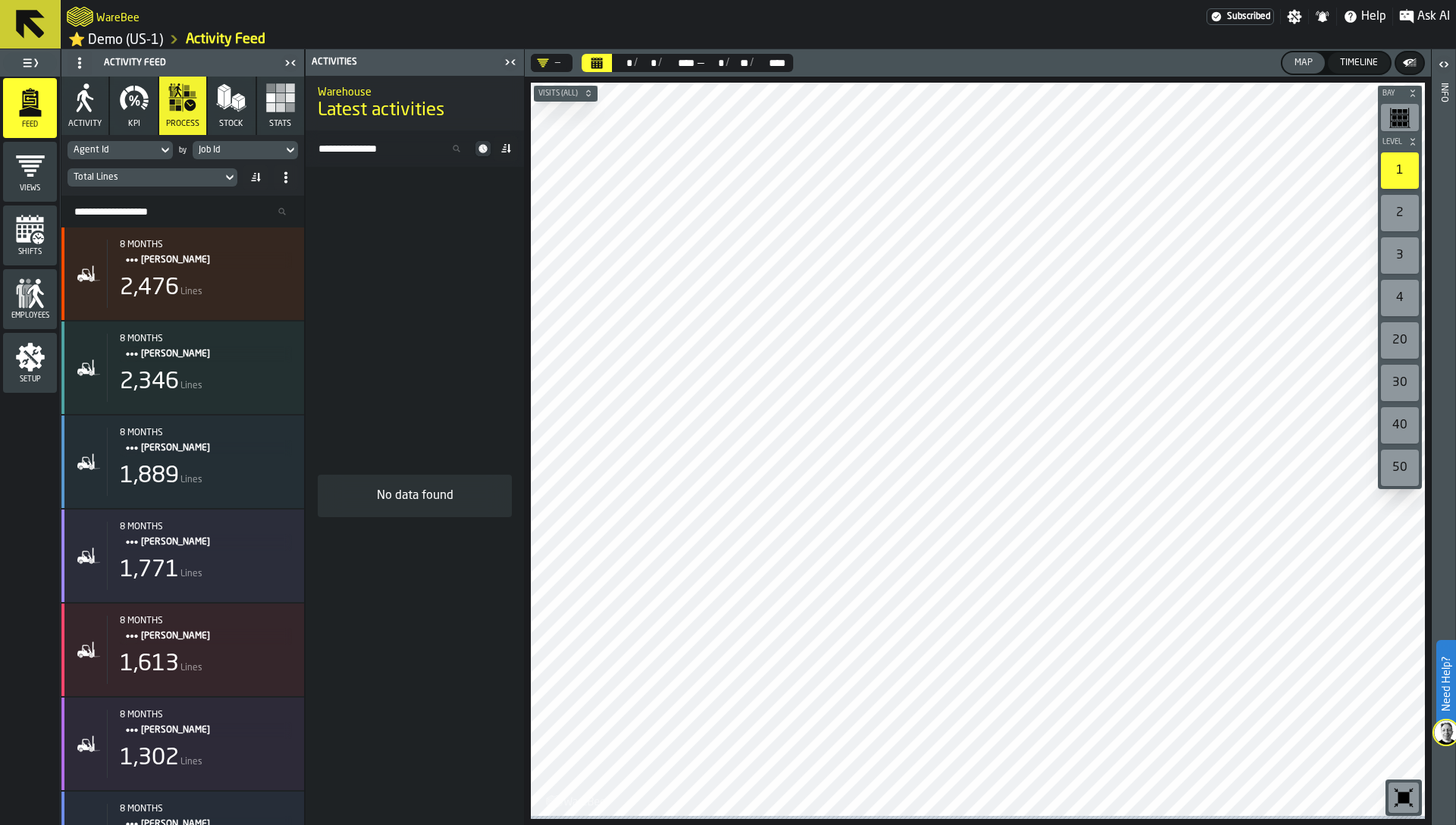
click at [230, 110] on icon "button" at bounding box center [231, 98] width 30 height 30
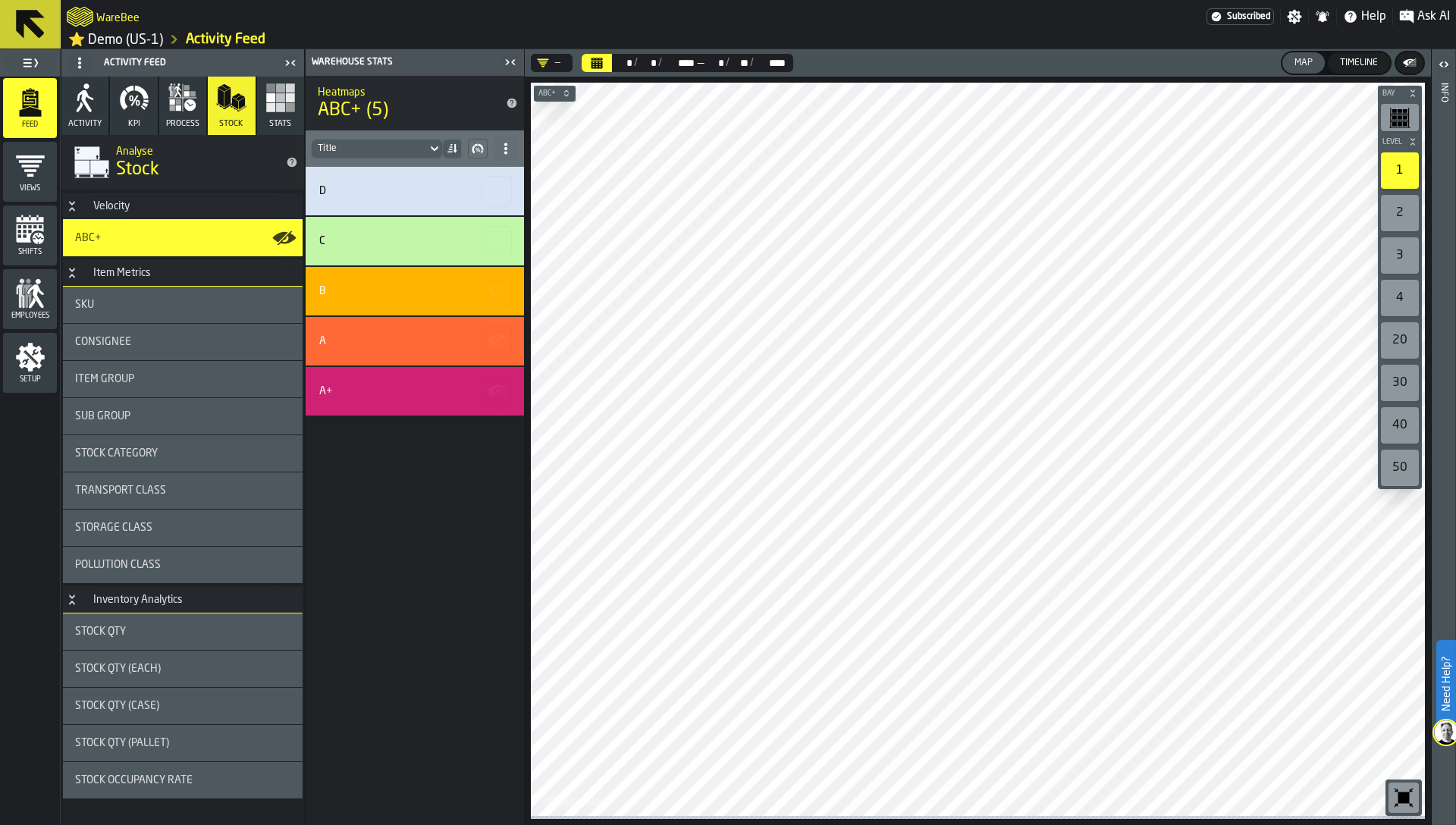
click at [177, 121] on button "process" at bounding box center [182, 105] width 47 height 58
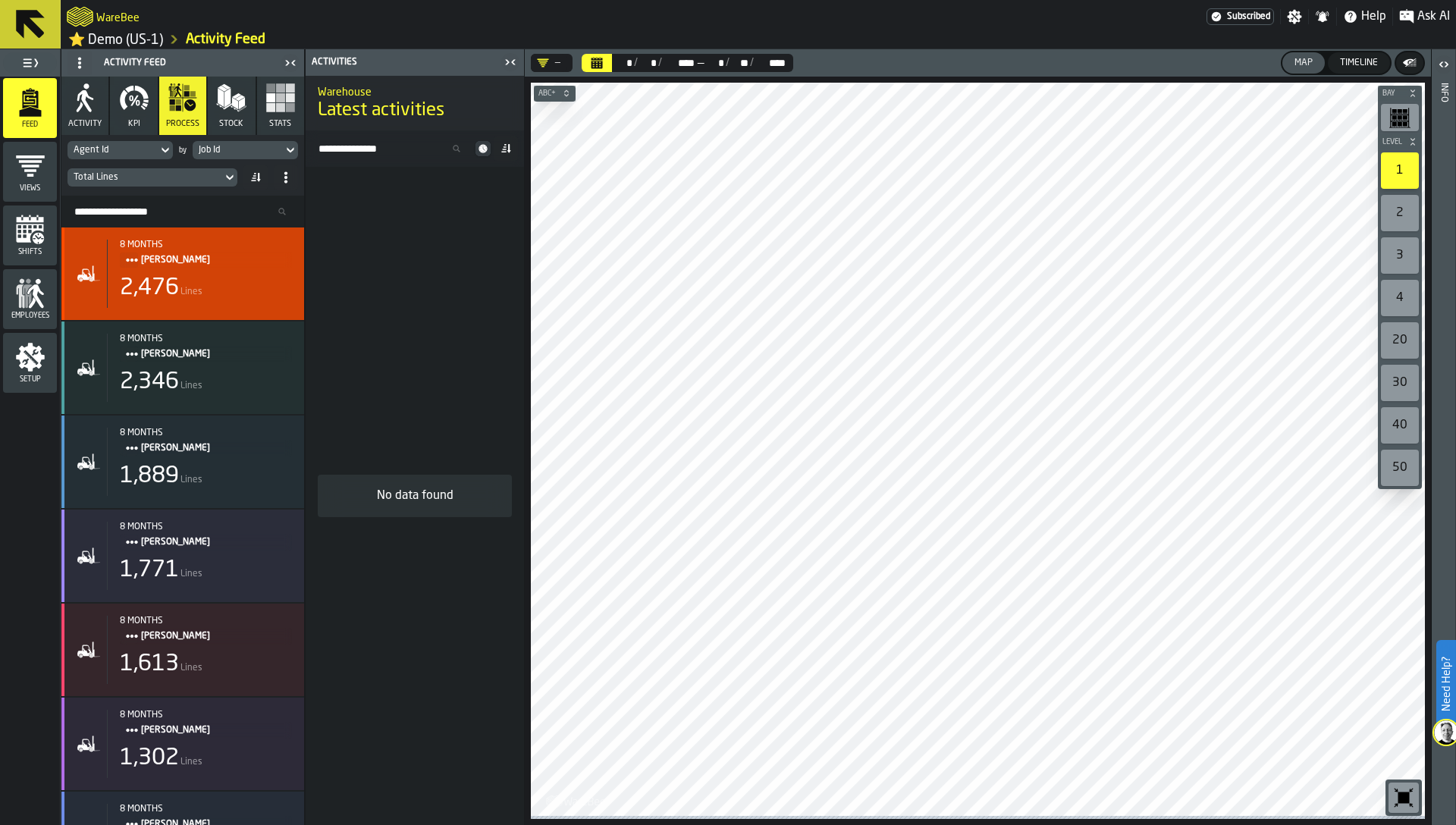
click at [214, 276] on div "8 months [PERSON_NAME] 2,476 Lines" at bounding box center [199, 273] width 185 height 68
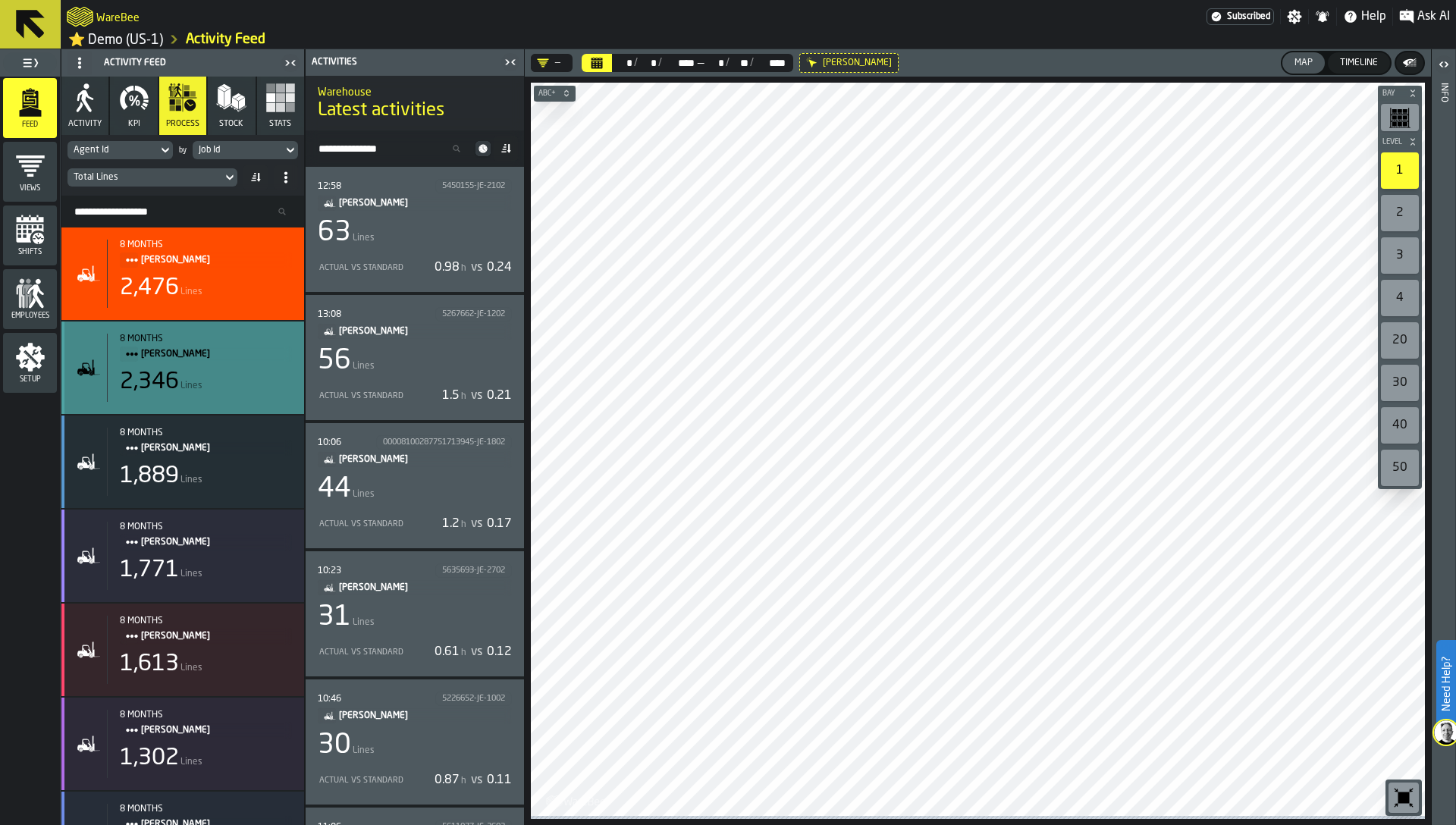
click at [219, 408] on div "8 months [PERSON_NAME] 2,346 Lines" at bounding box center [183, 367] width 243 height 93
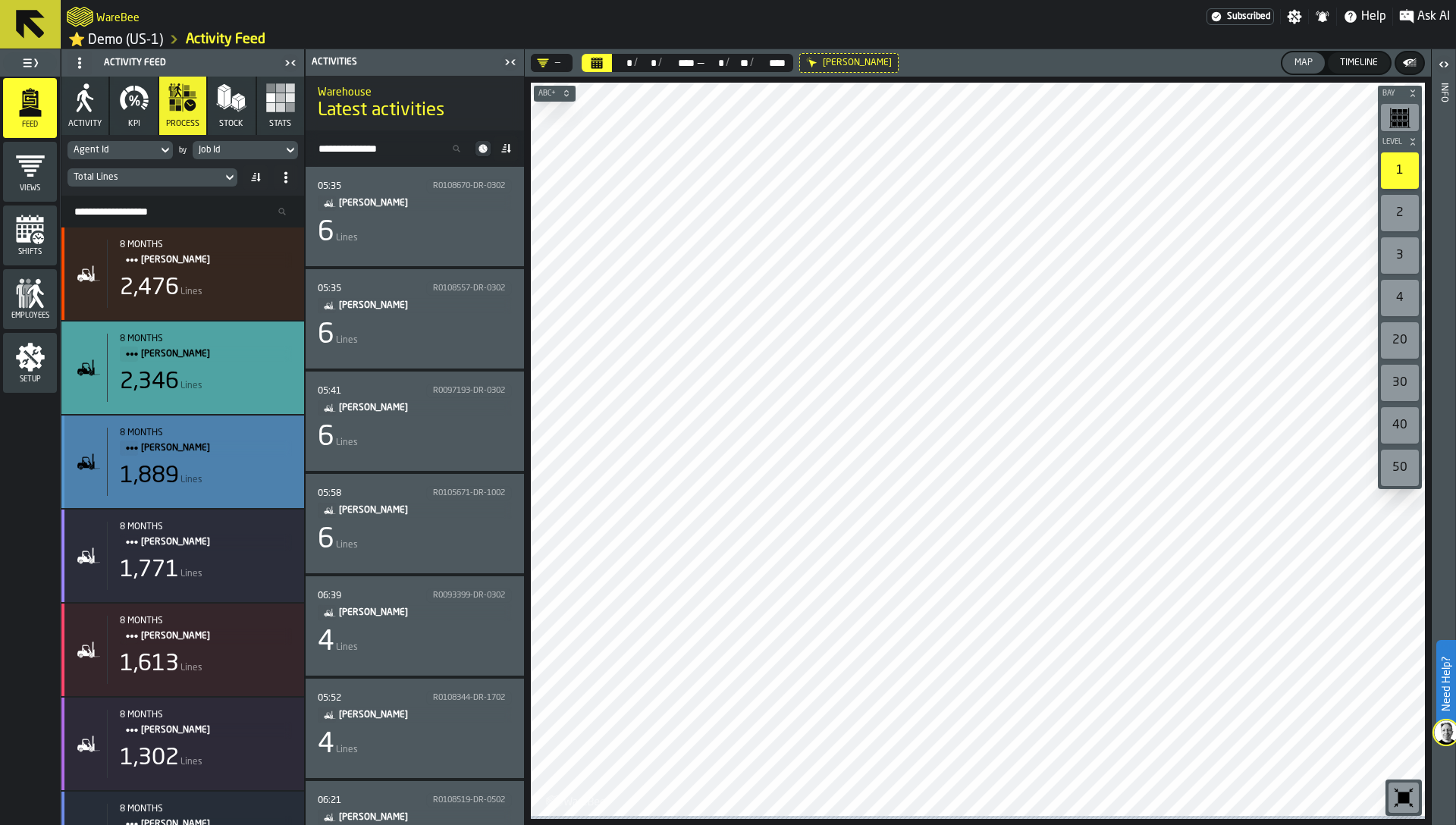
click at [224, 463] on div "8 months [PERSON_NAME] 1,889 Lines" at bounding box center [199, 461] width 185 height 68
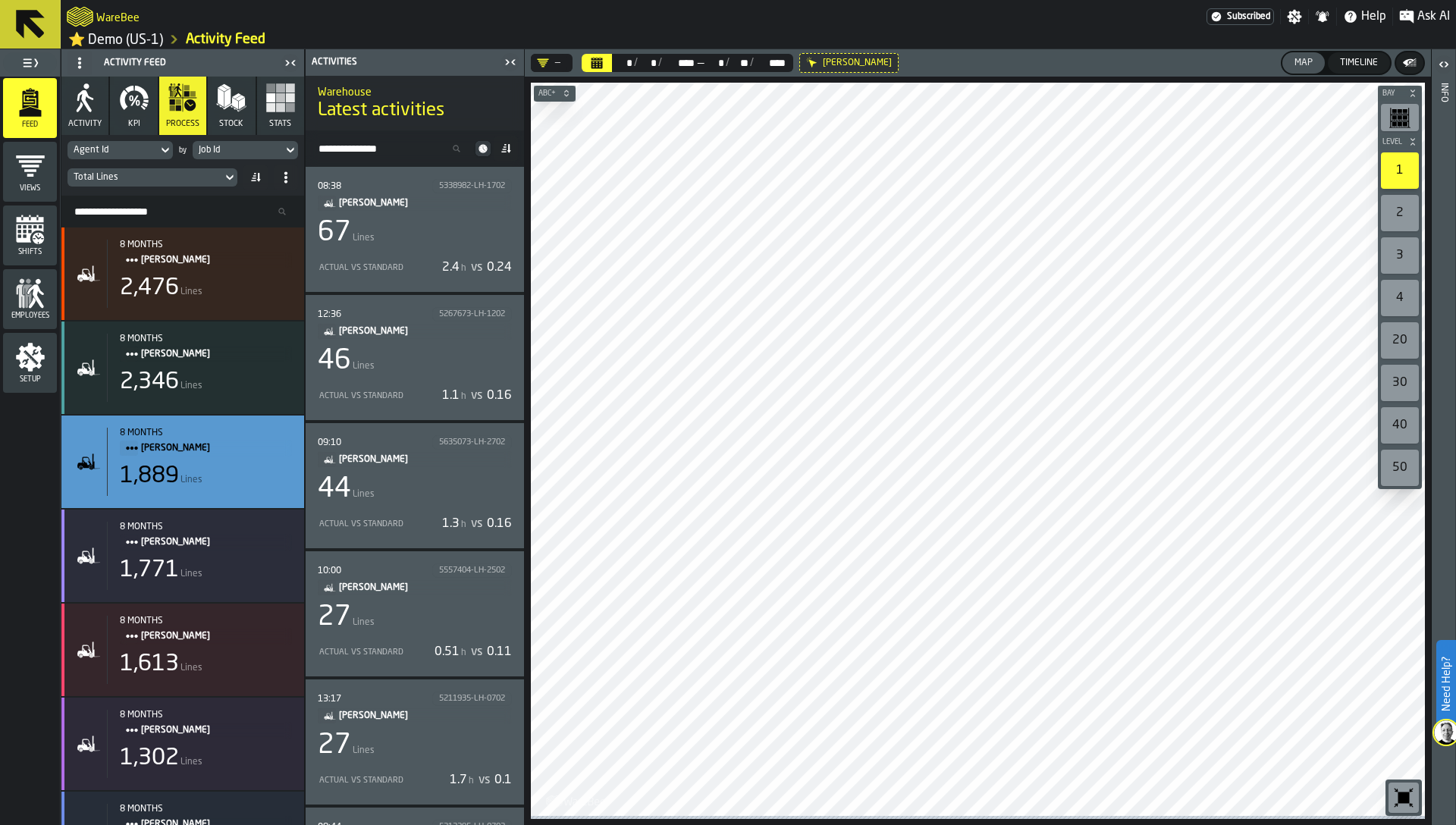
click at [409, 351] on div "46 Lines" at bounding box center [414, 361] width 194 height 30
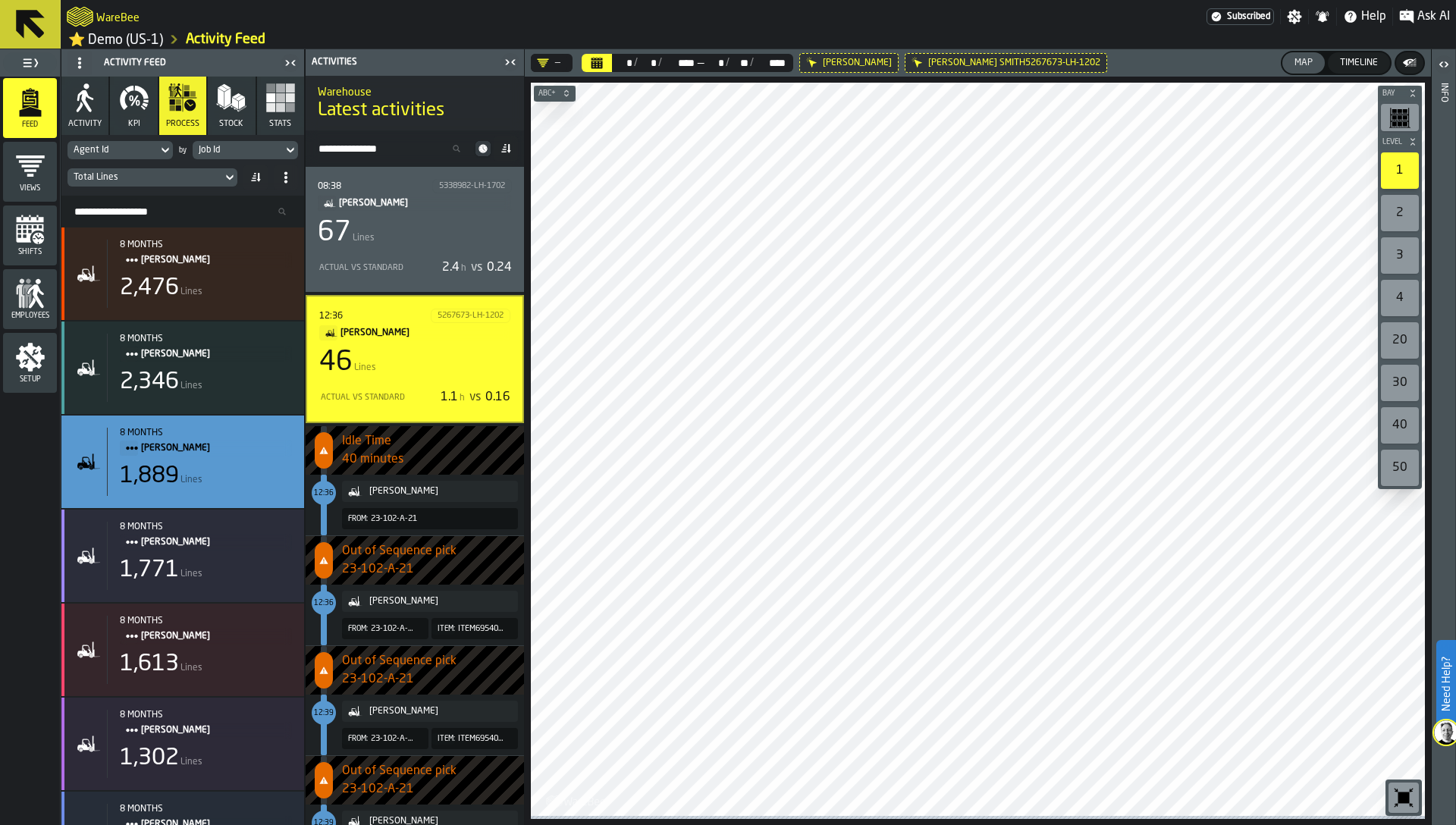
click at [1426, 14] on span "Ask AI" at bounding box center [1434, 16] width 33 height 18
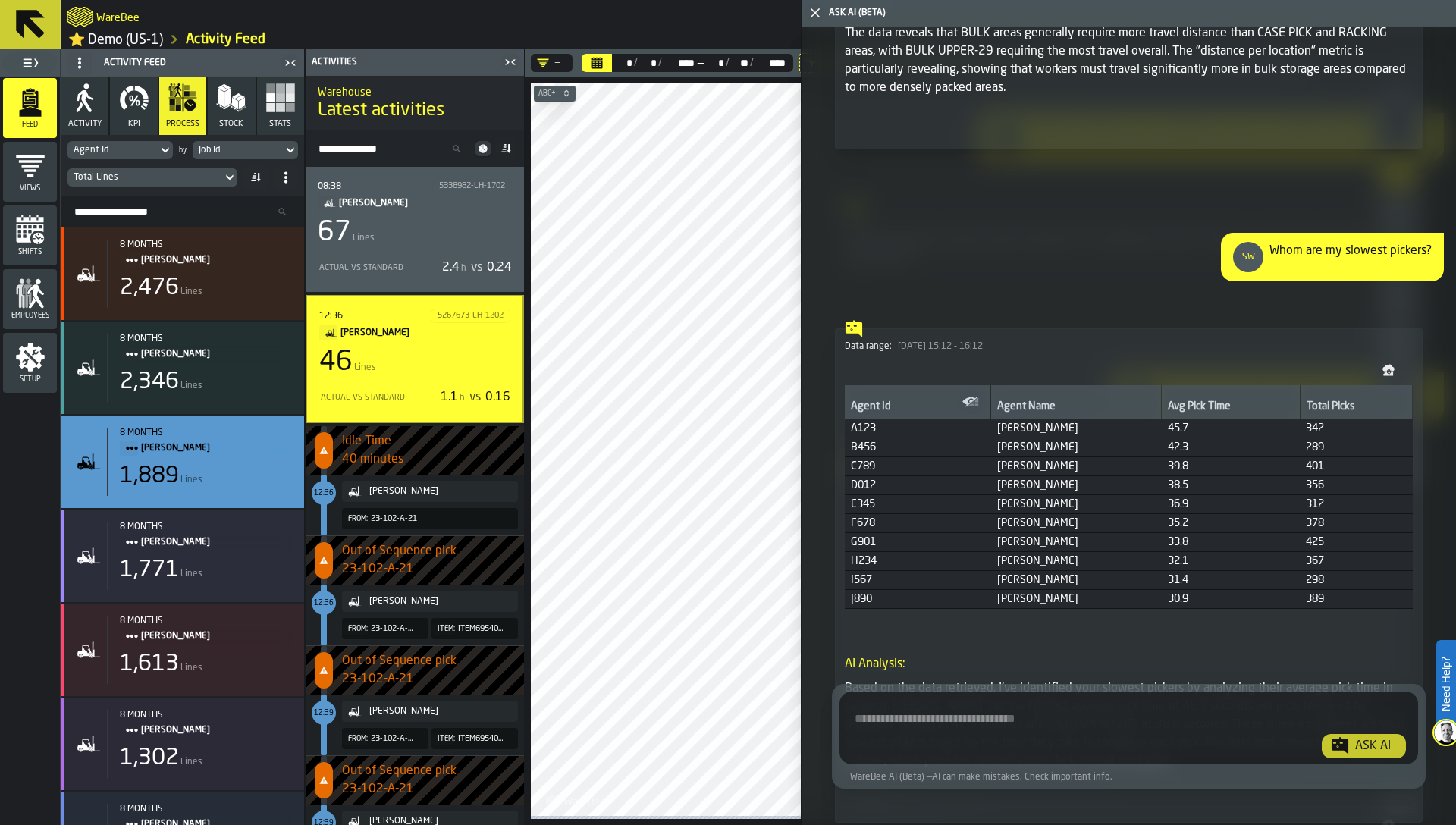
scroll to position [15240, 0]
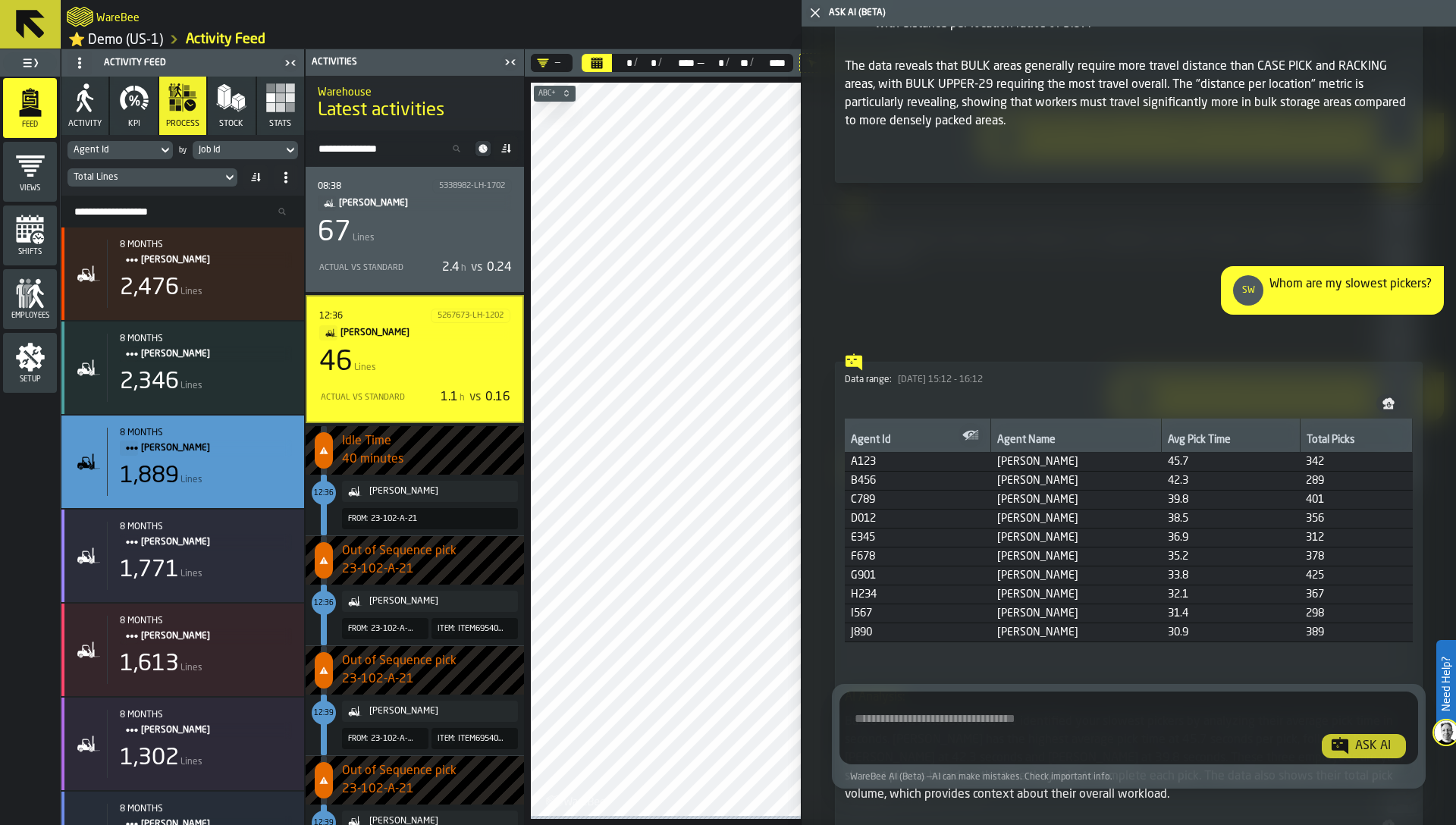
click at [68, 66] on span at bounding box center [80, 63] width 25 height 25
click at [93, 97] on div "Hide Setup" at bounding box center [116, 96] width 79 height 18
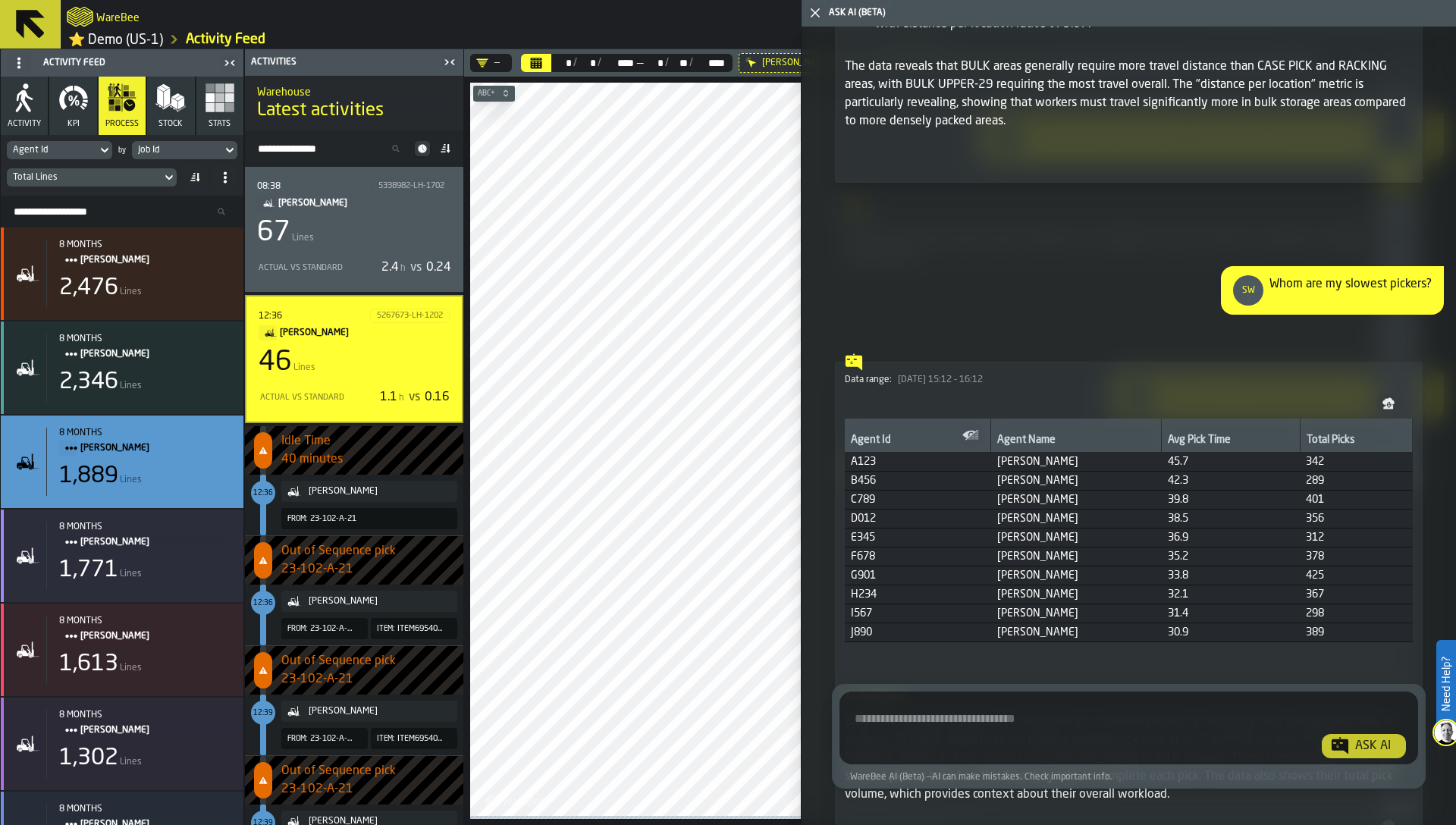
click at [818, 17] on icon "button-toggle-Close me" at bounding box center [815, 13] width 18 height 18
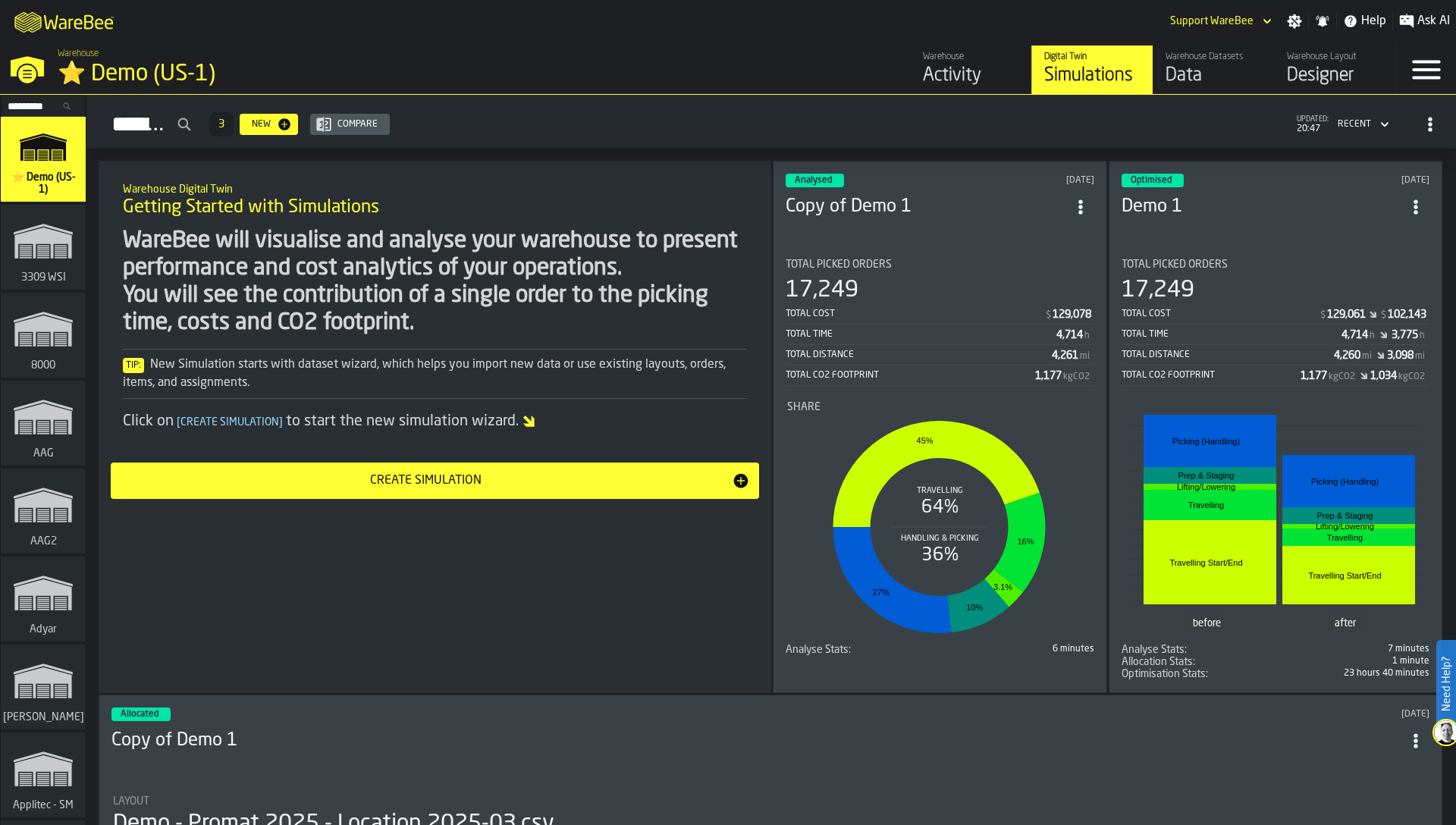
click at [45, 105] on input "Search..." at bounding box center [43, 106] width 79 height 16
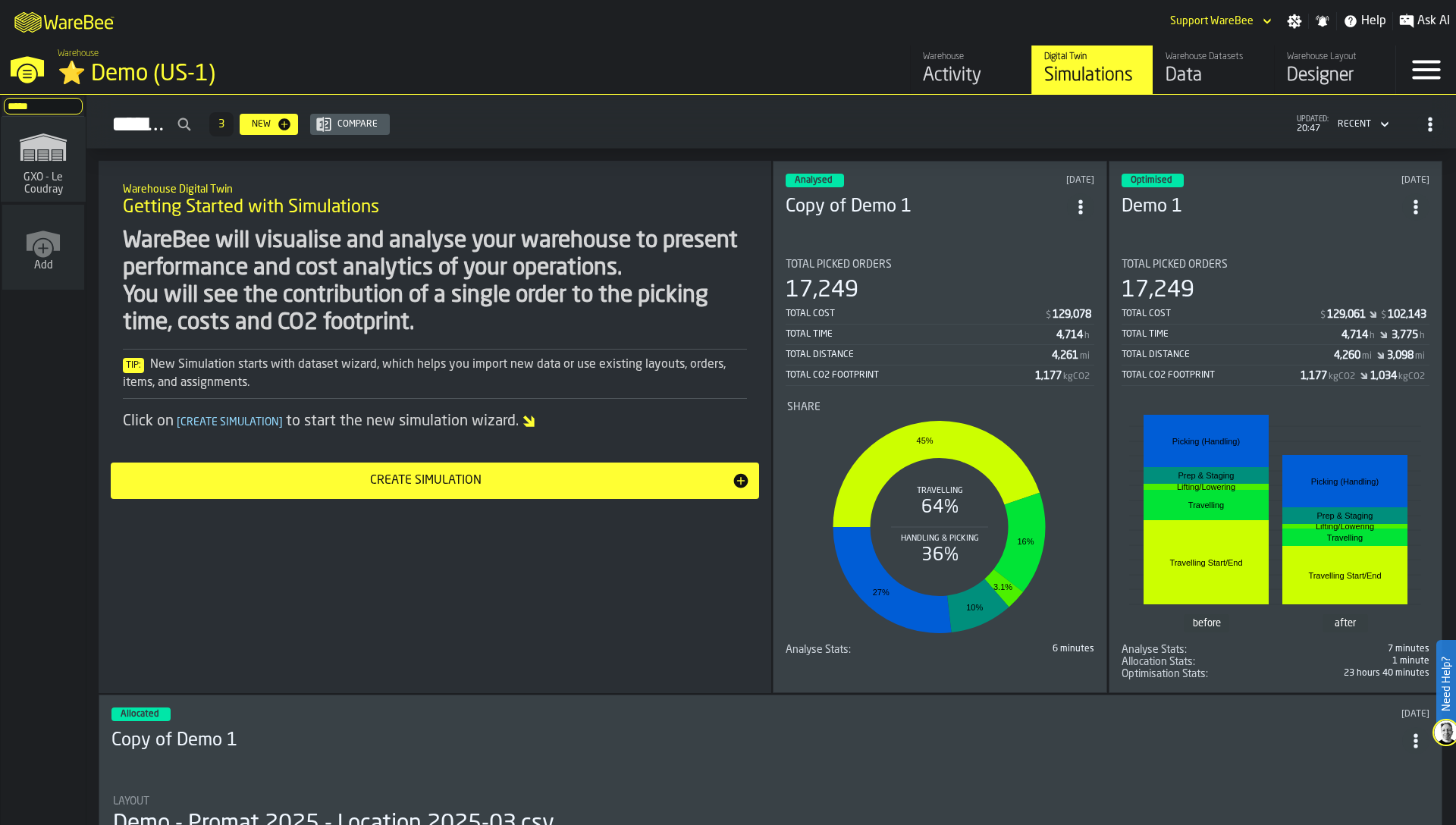
type input "*****"
click at [35, 180] on span "GXO - Le Coudray" at bounding box center [43, 184] width 73 height 25
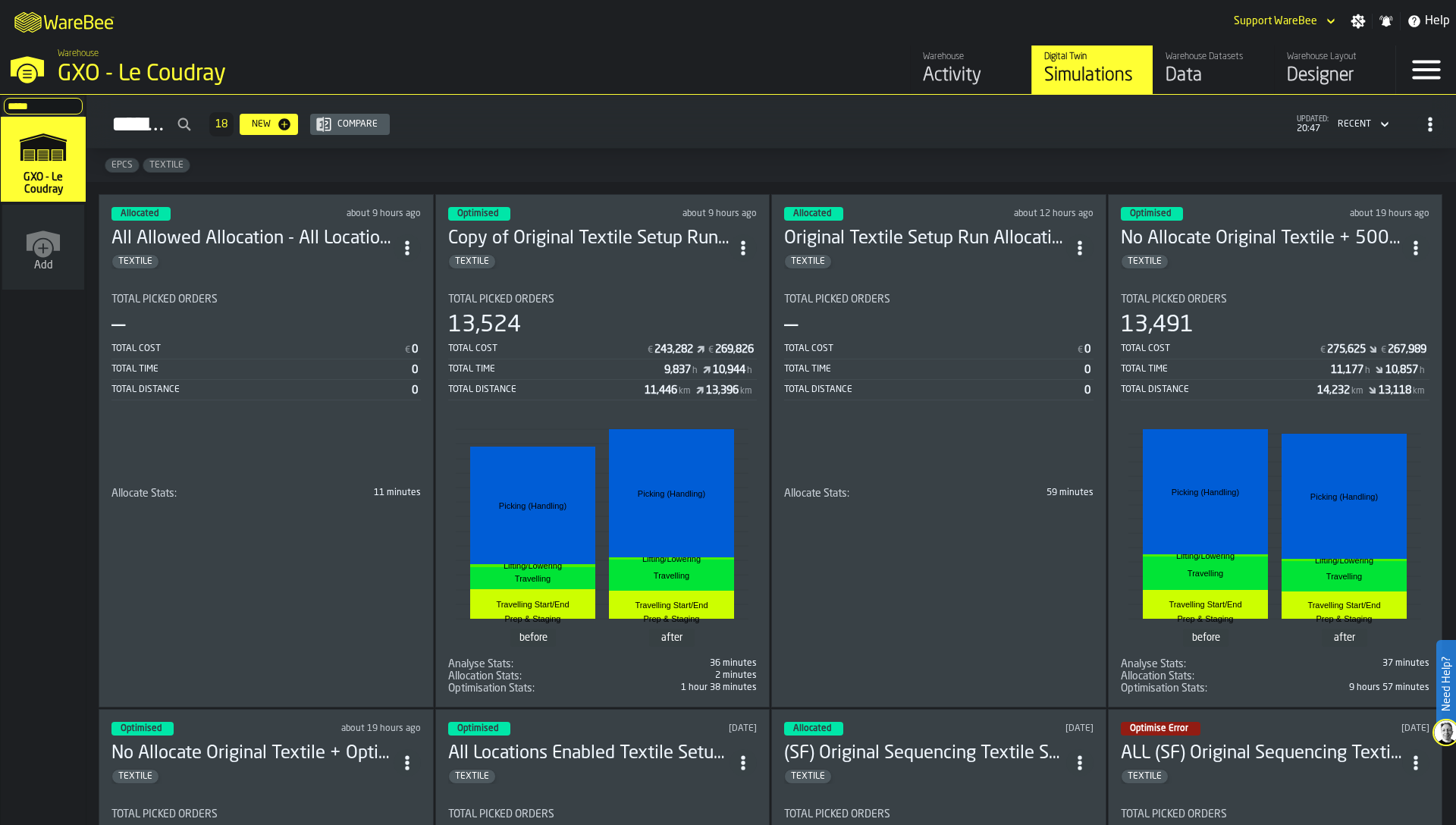
click at [317, 385] on div "Total Distance" at bounding box center [262, 390] width 300 height 11
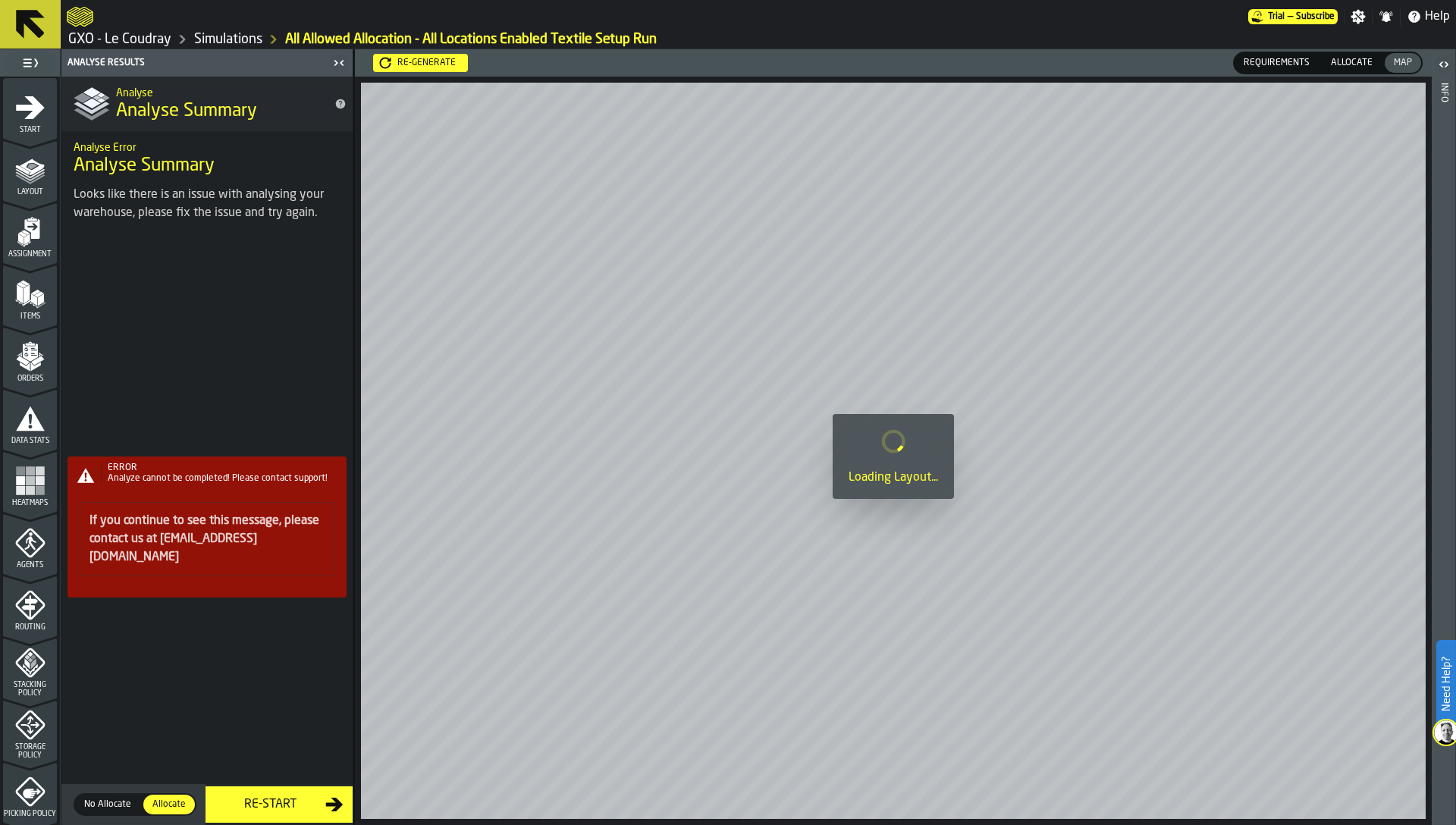
click at [295, 799] on div "ERROR Analyze cannot be completed! Please contact support! If you continue to s…" at bounding box center [207, 532] width 291 height 585
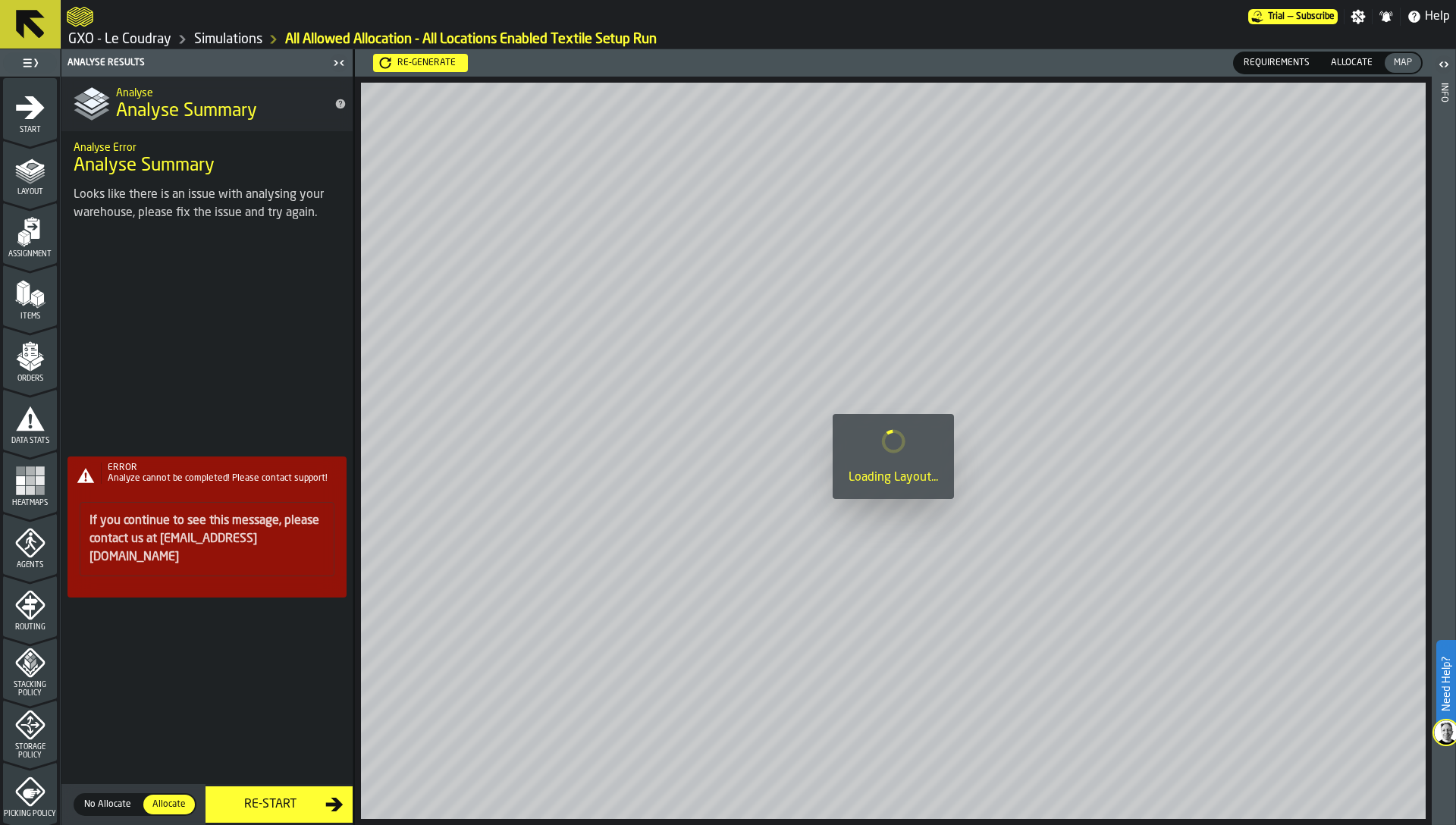
scroll to position [371, 0]
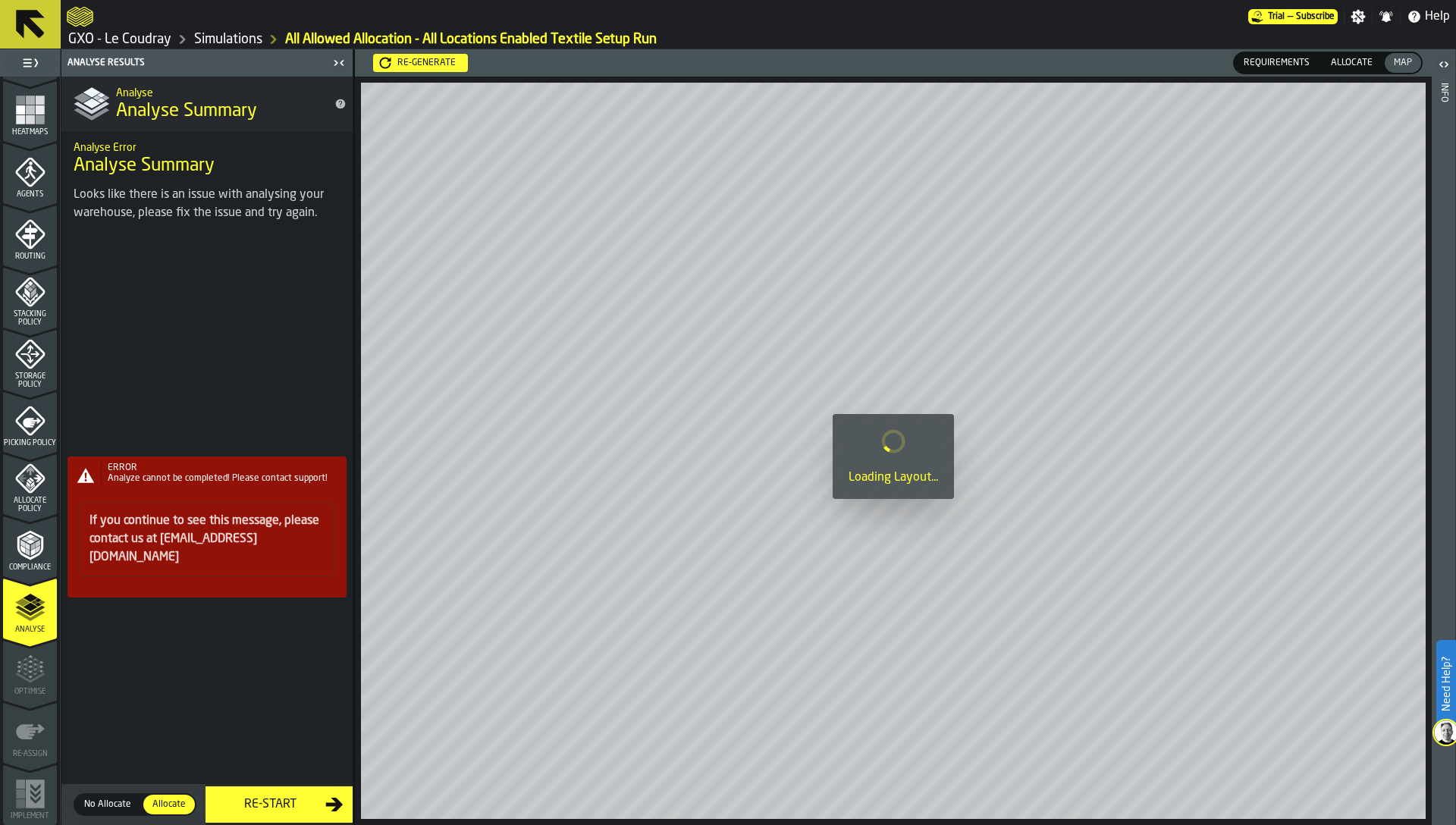
click at [30, 553] on polyline "menu Compliance" at bounding box center [33, 551] width 5 height 7
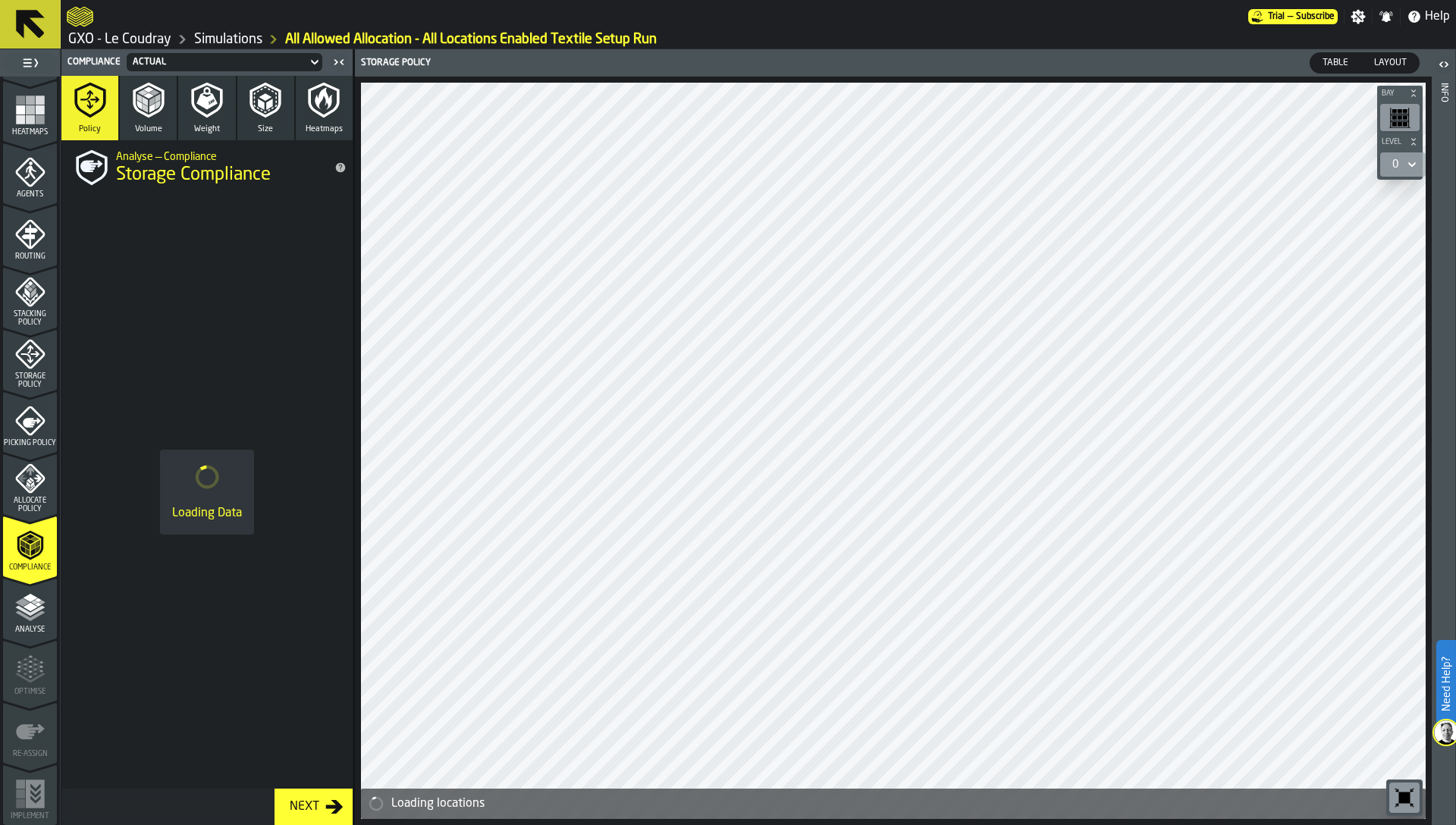
click at [35, 500] on span "Allocate Policy" at bounding box center [30, 505] width 54 height 16
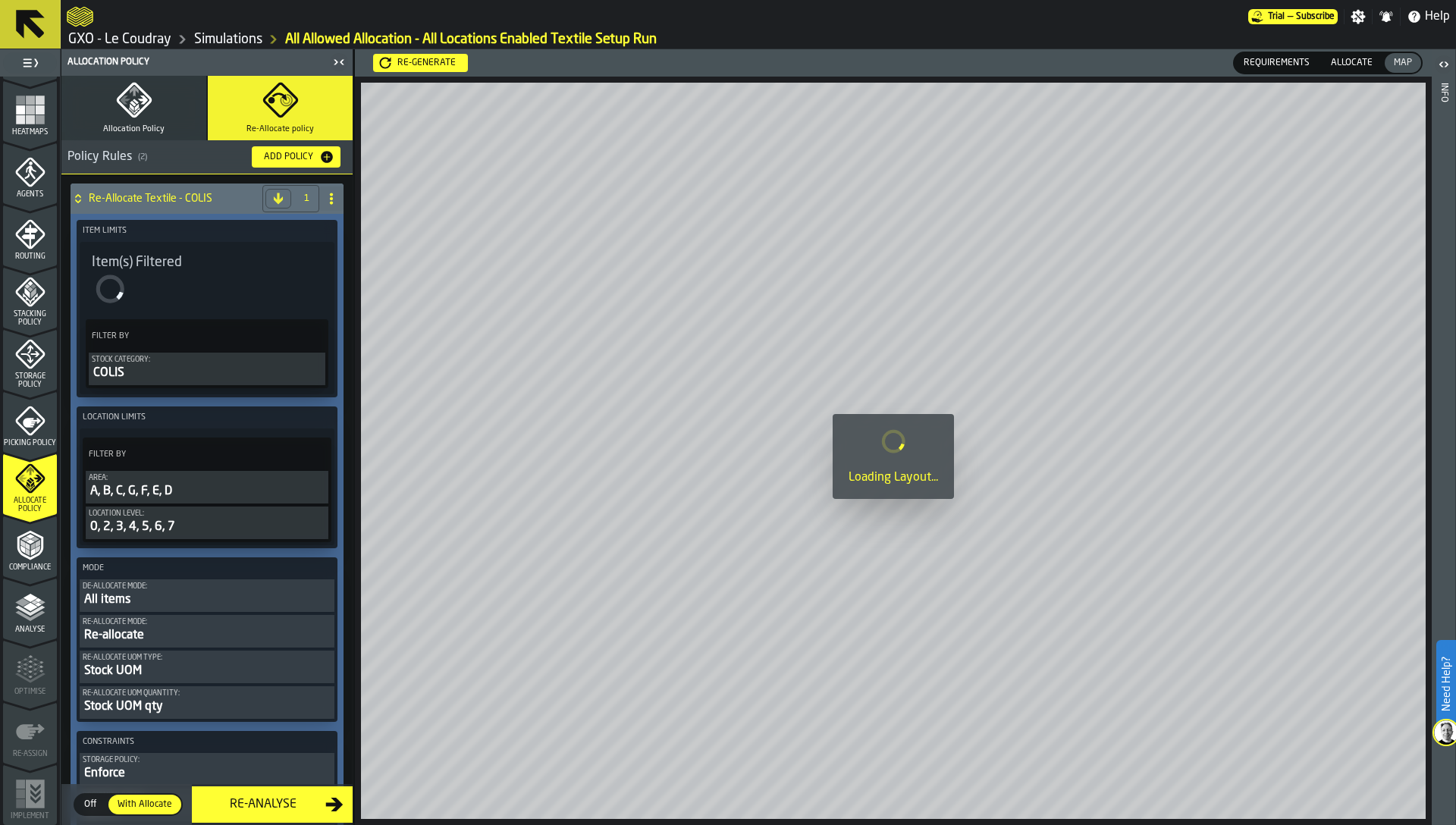
click at [285, 807] on div "Re-Analyse" at bounding box center [263, 804] width 125 height 18
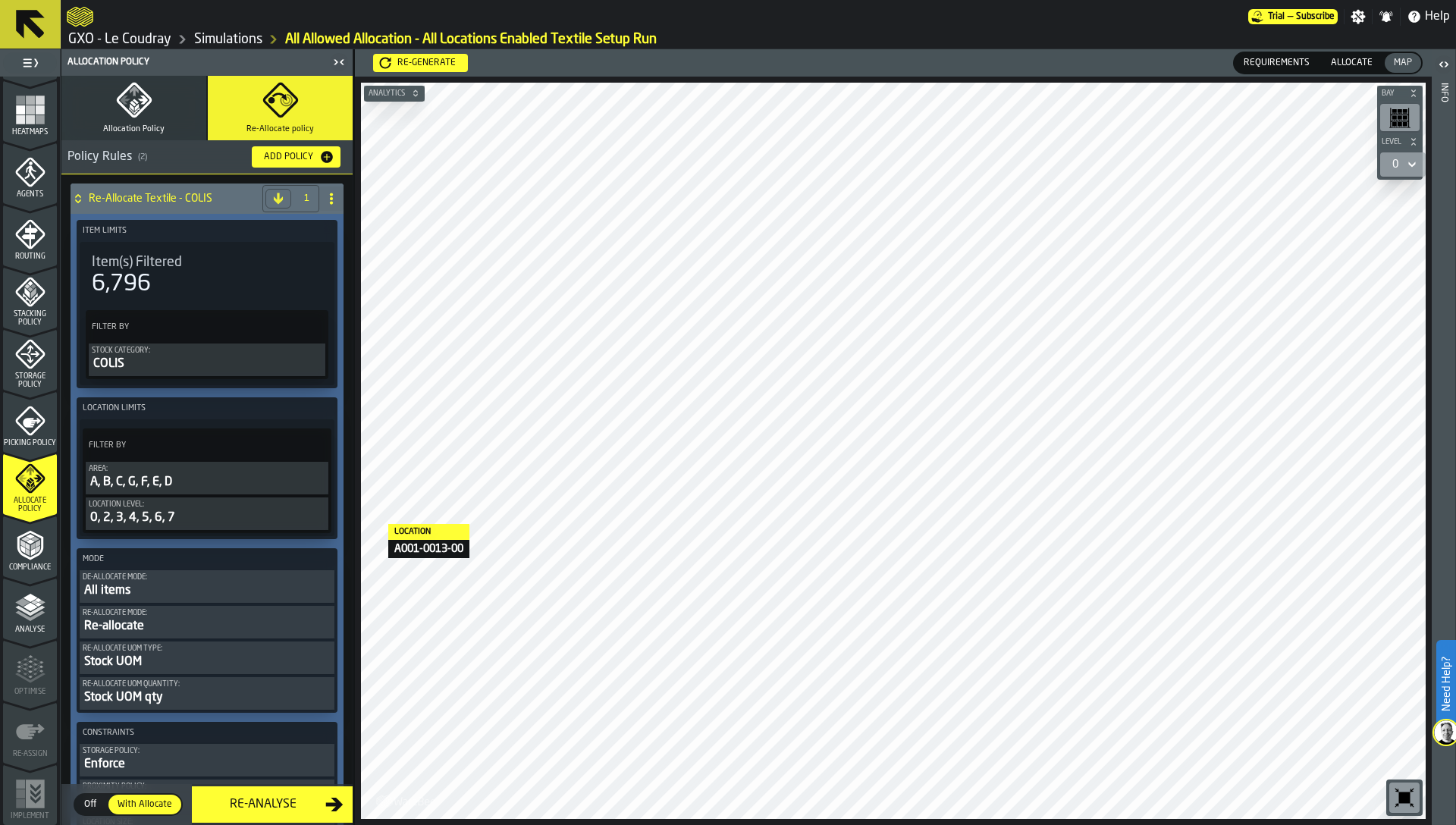
click at [27, 618] on polyline "menu Analyse" at bounding box center [30, 615] width 30 height 11
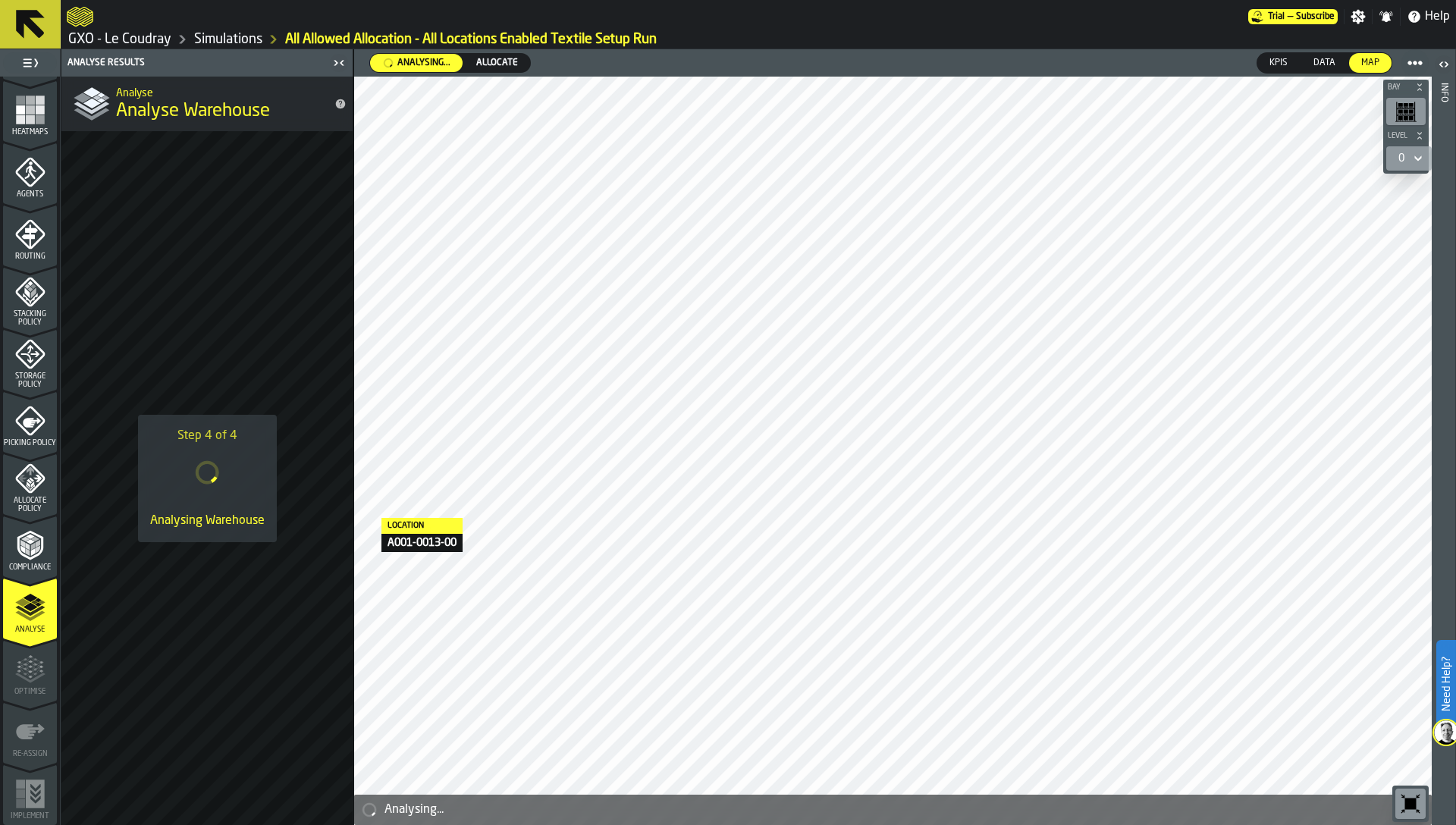
click at [305, 637] on div "Step 4 of 4 Analysing Warehouse" at bounding box center [207, 478] width 291 height 694
